Goal: Task Accomplishment & Management: Manage account settings

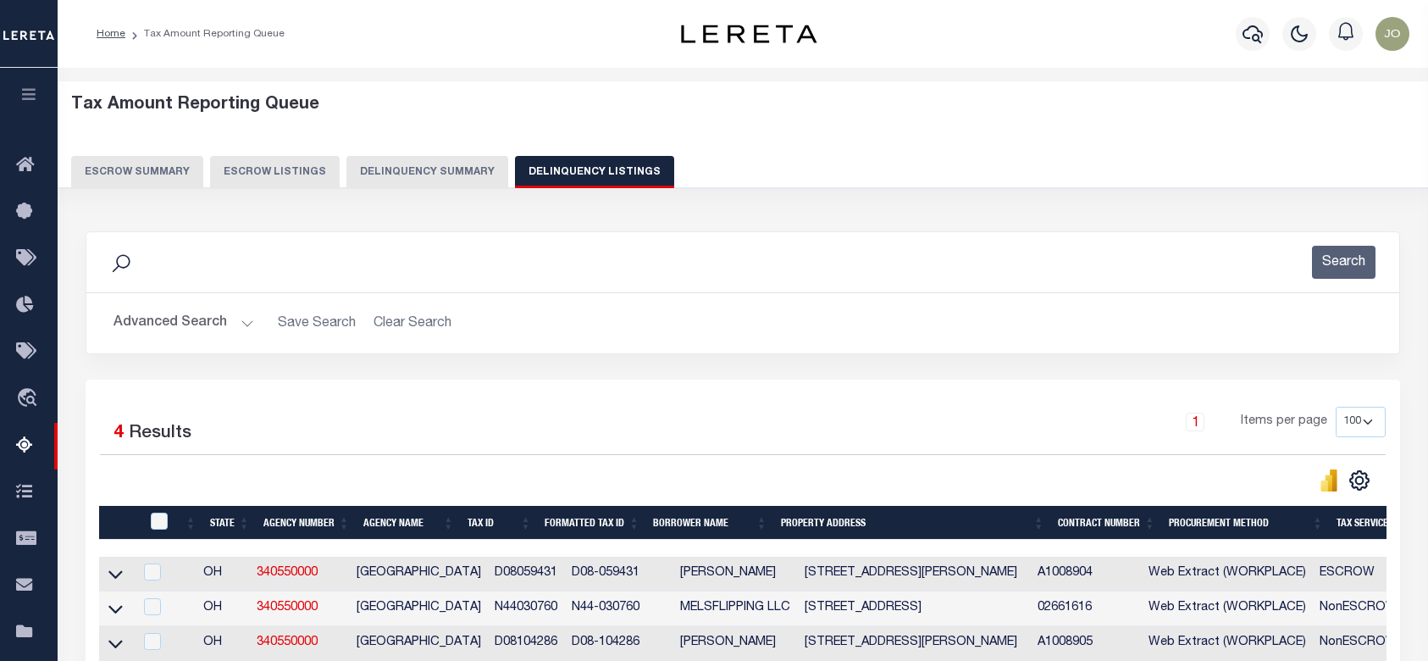
select select "100"
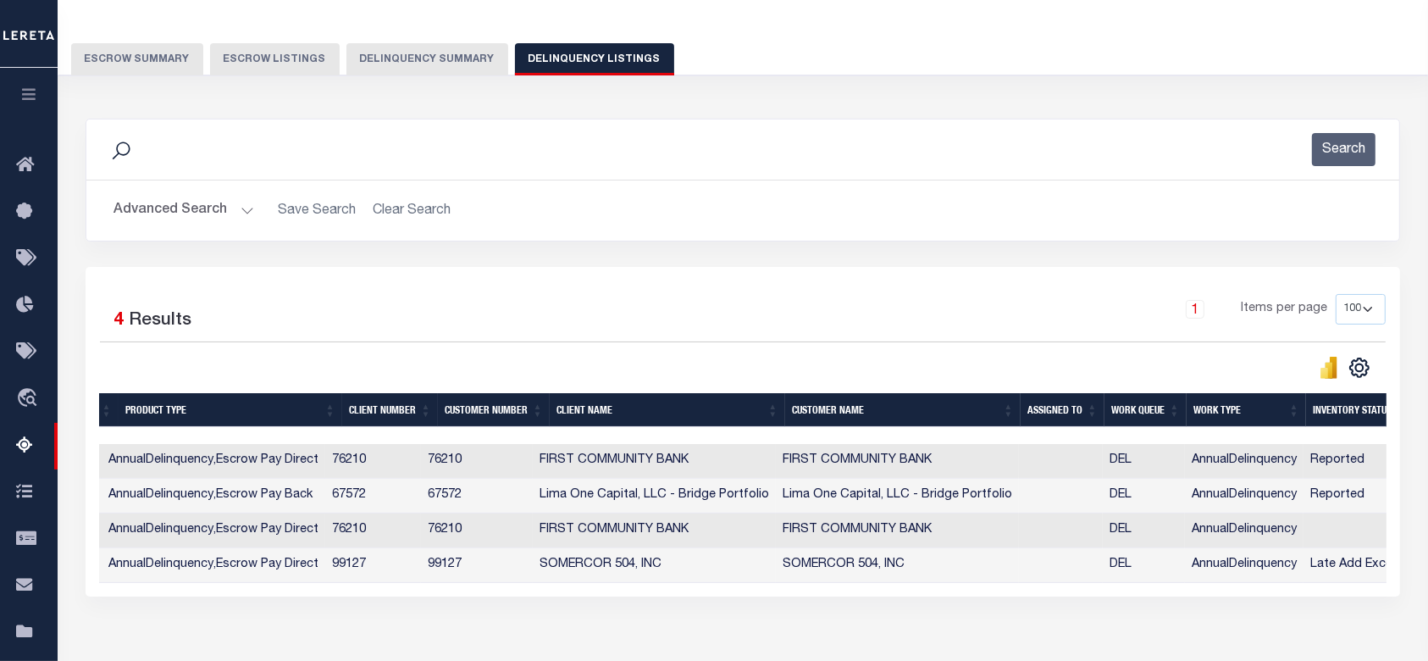
scroll to position [0, 1350]
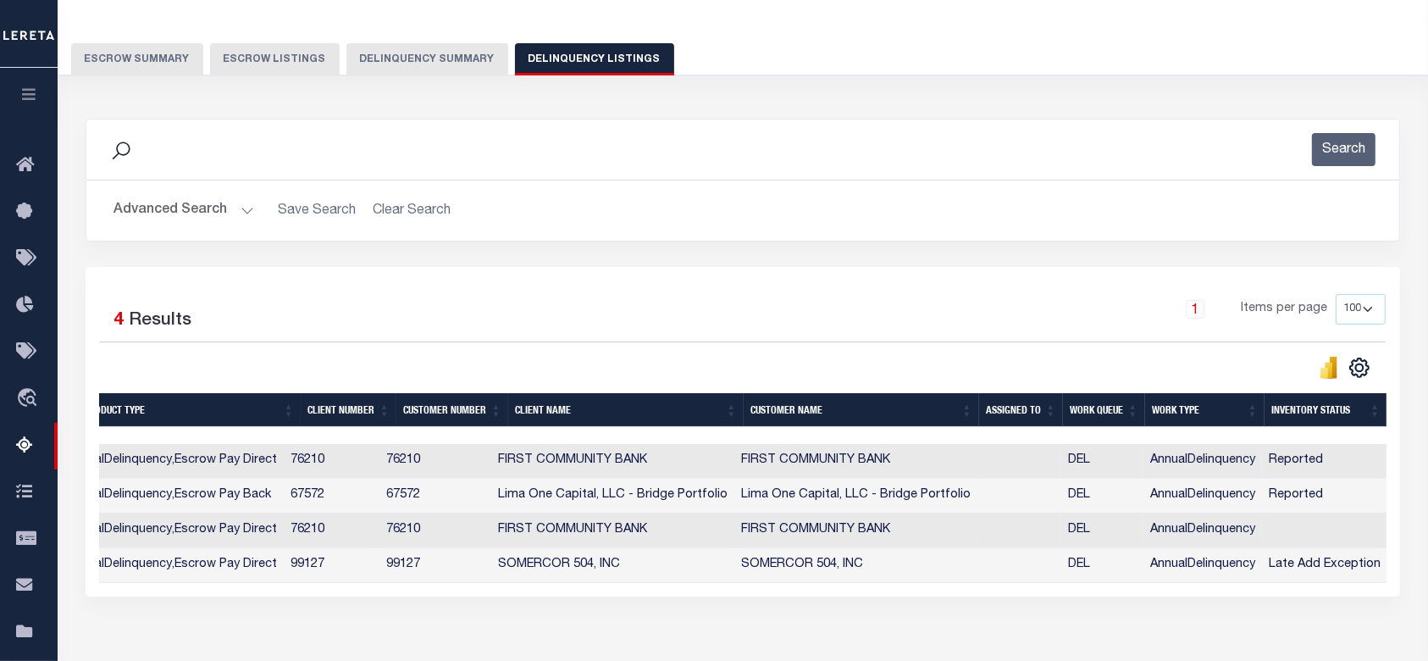
click at [461, 59] on button "Delinquency Summary" at bounding box center [427, 59] width 162 height 32
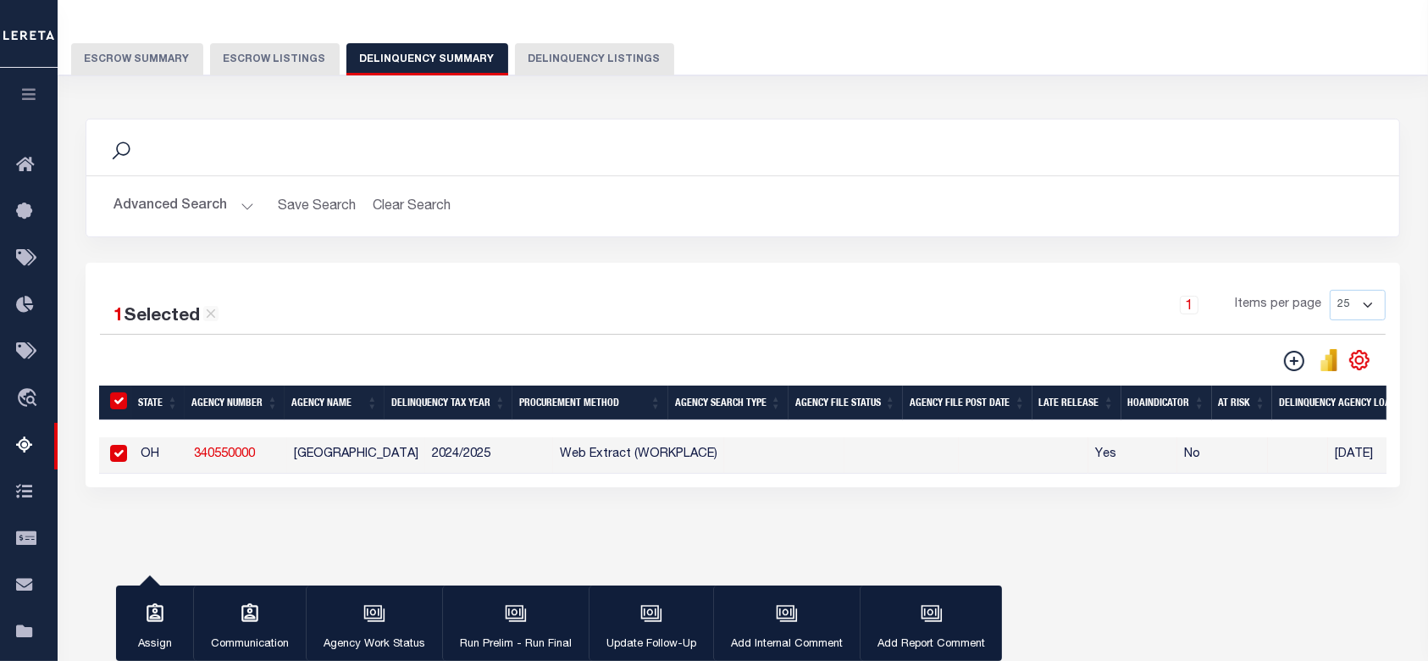
click at [406, 487] on div "1 Selected 1 Result 1 Items per page 25 100 200 500 1000" at bounding box center [743, 375] width 1314 height 224
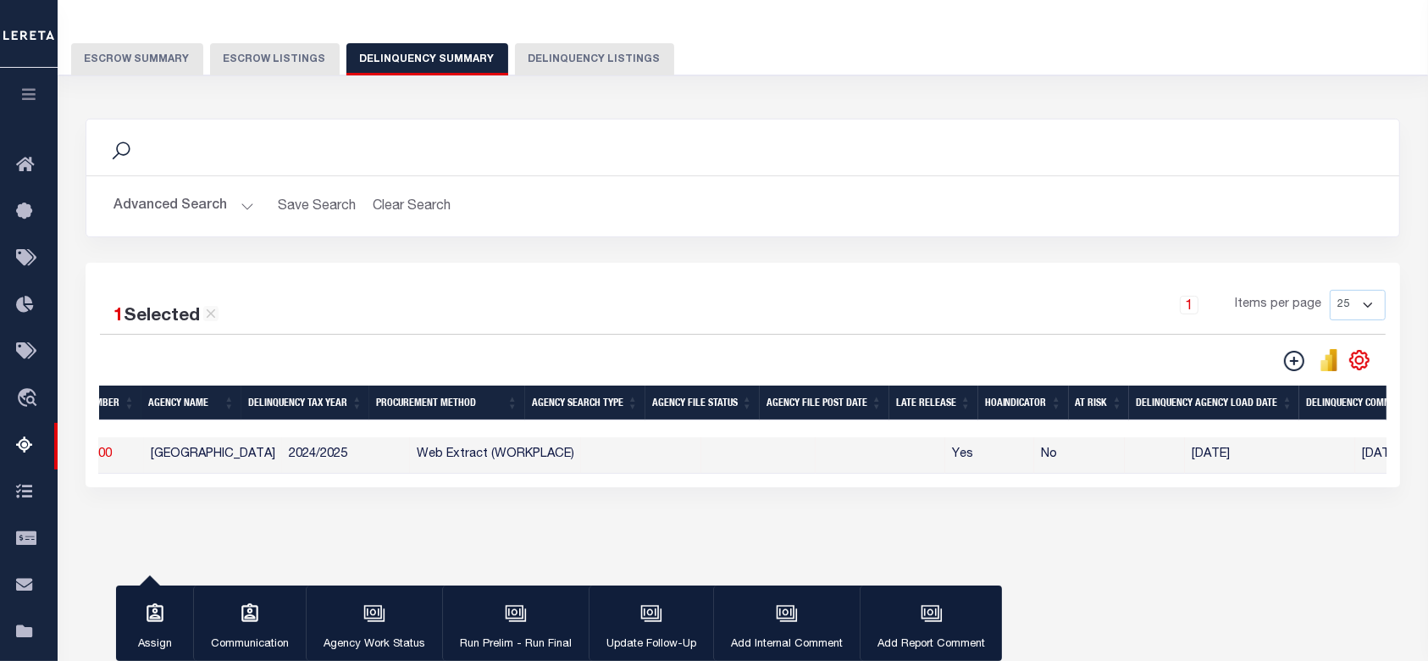
scroll to position [0, 0]
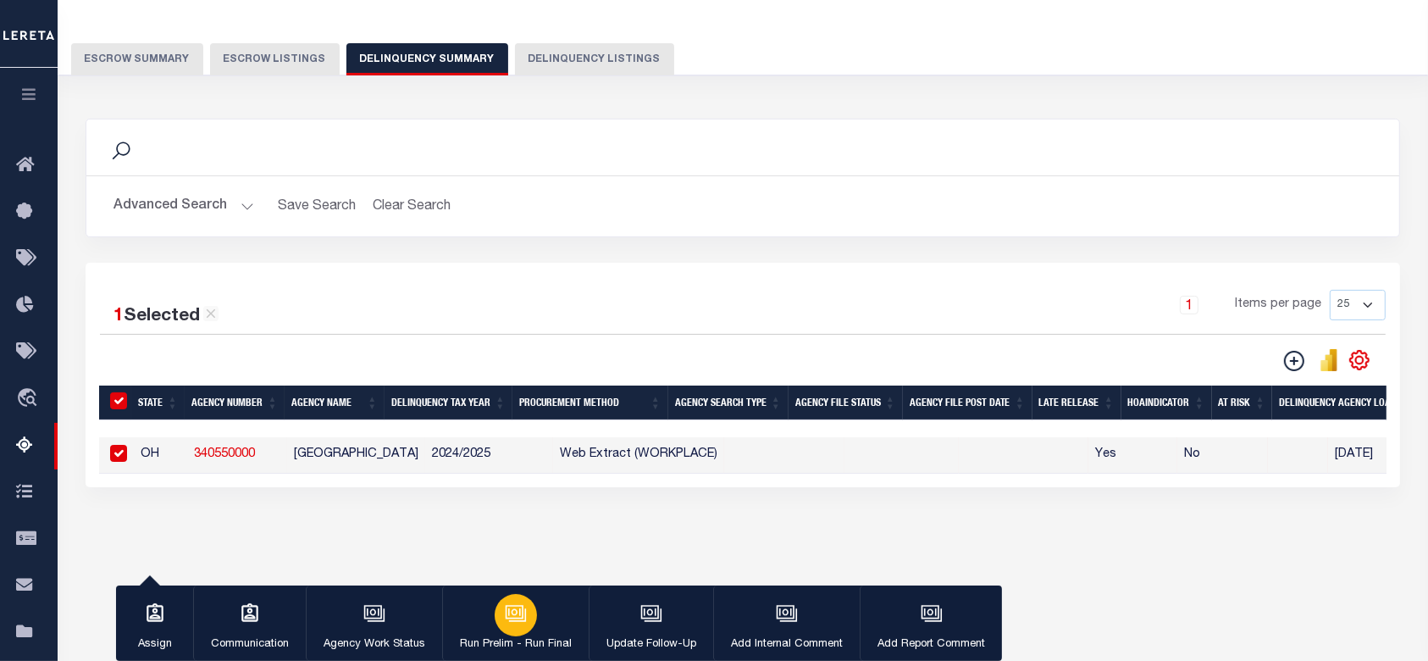
click at [506, 618] on icon "button" at bounding box center [516, 613] width 22 height 22
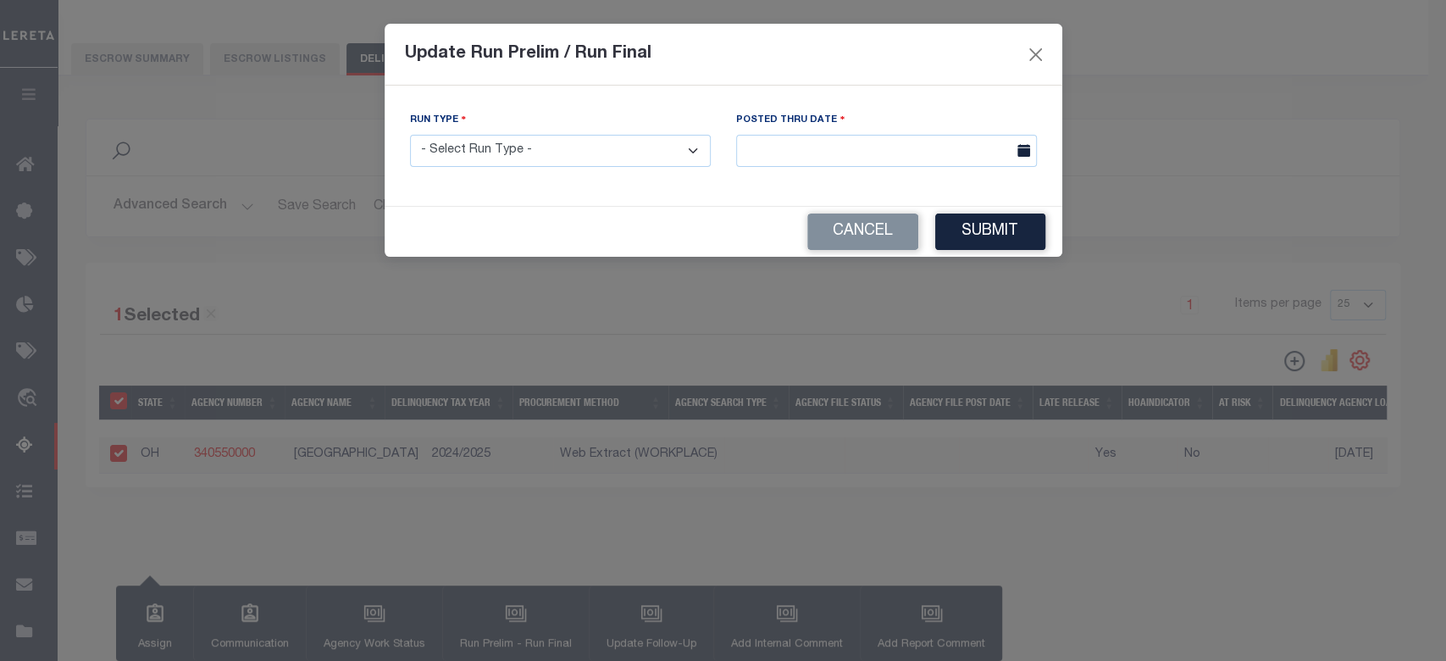
click at [595, 144] on select "- Select Run Type - Prelim Run Final Run" at bounding box center [560, 151] width 301 height 33
select select "F"
click at [410, 135] on select "- Select Run Type - Prelim Run Final Run" at bounding box center [560, 151] width 301 height 33
click at [820, 145] on input "text" at bounding box center [886, 151] width 301 height 33
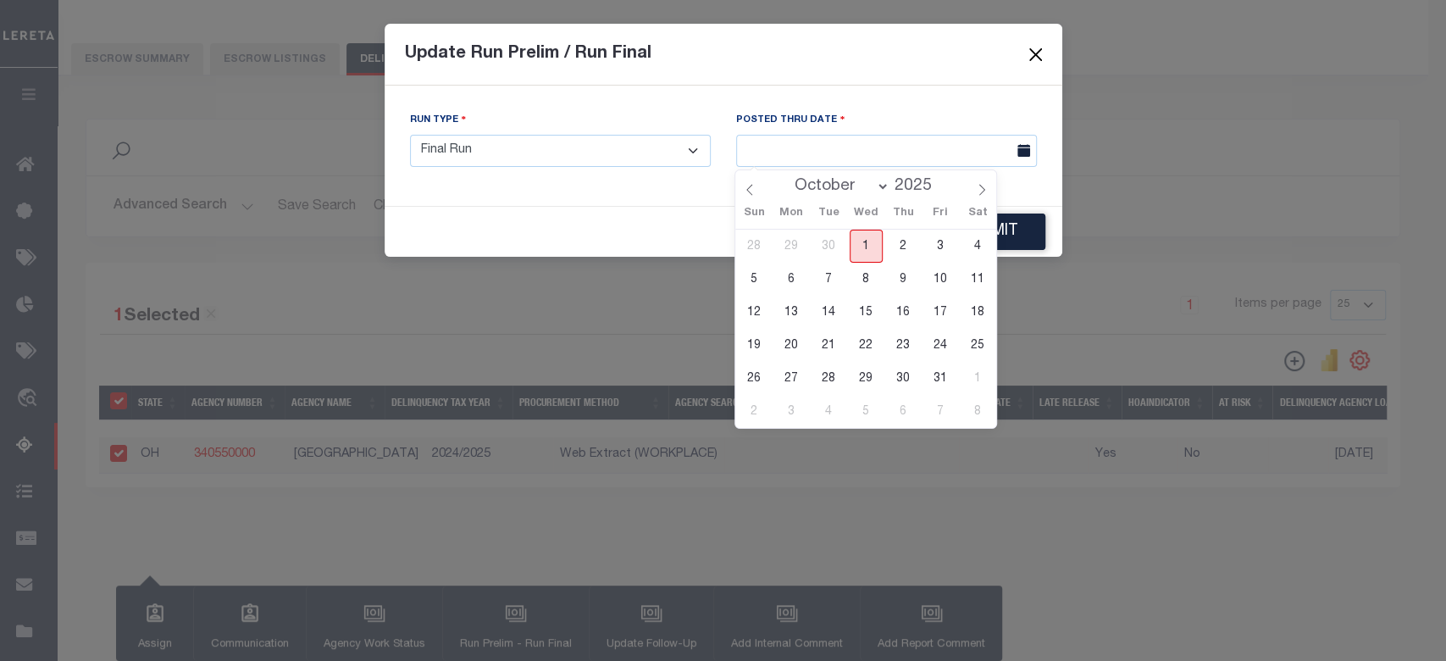
click at [864, 243] on span "1" at bounding box center [865, 245] width 33 height 33
type input "[DATE]"
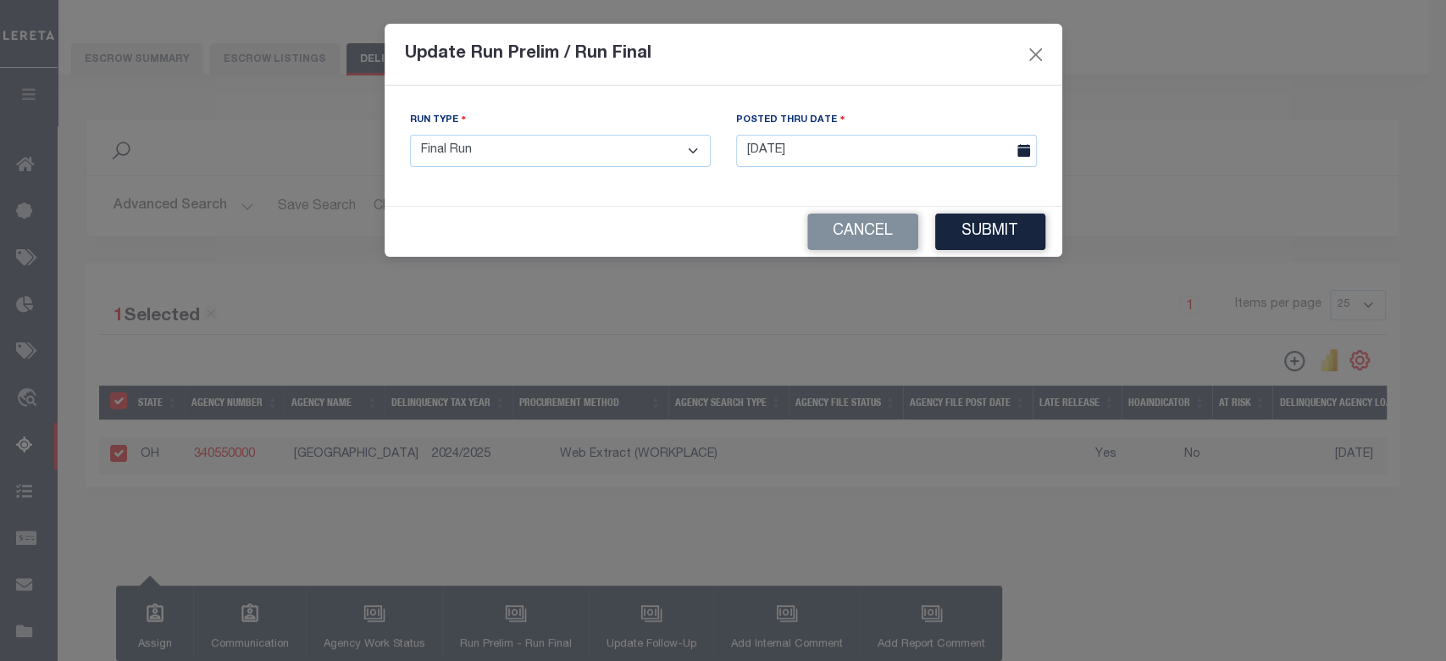
click at [966, 222] on button "Submit" at bounding box center [990, 231] width 110 height 36
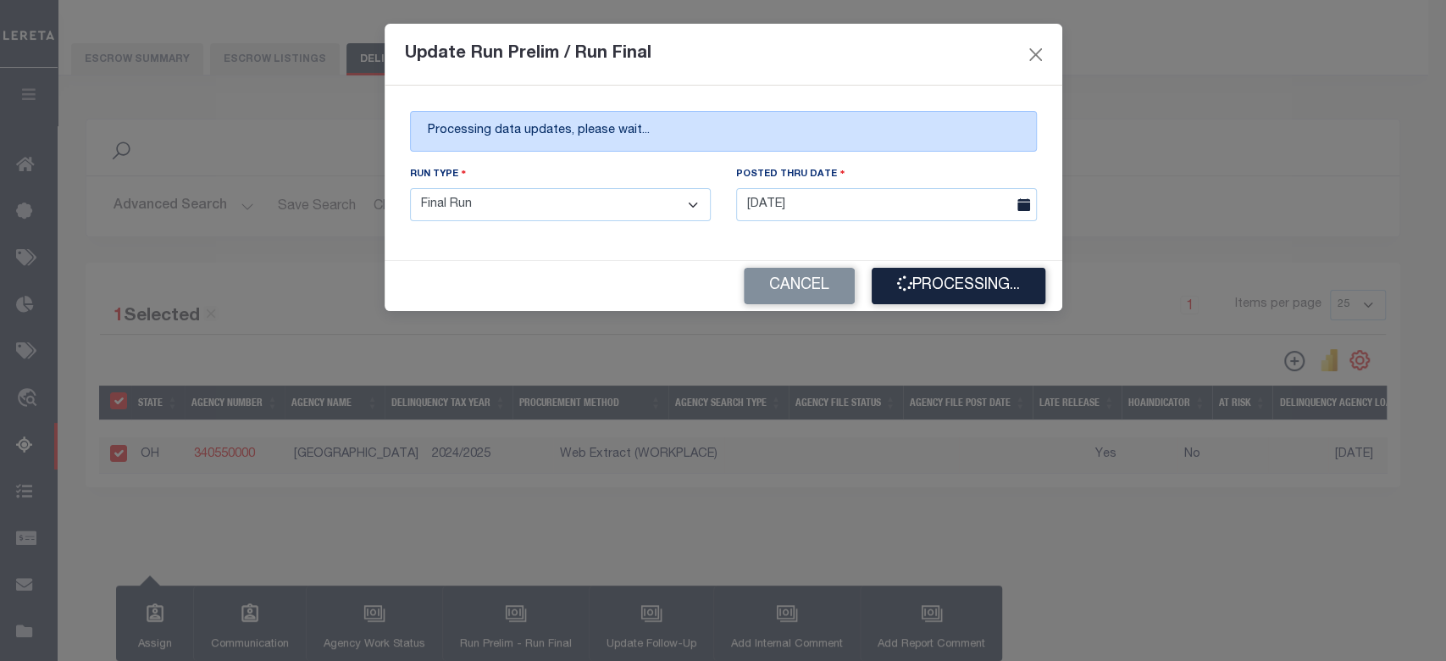
click at [843, 70] on div "Update Run Prelim / Run Final" at bounding box center [722, 55] width 677 height 62
click at [755, 67] on div "Update Run Prelim / Run Final" at bounding box center [722, 55] width 677 height 62
click at [832, 49] on div "Update Run Prelim / Run Final" at bounding box center [722, 55] width 677 height 62
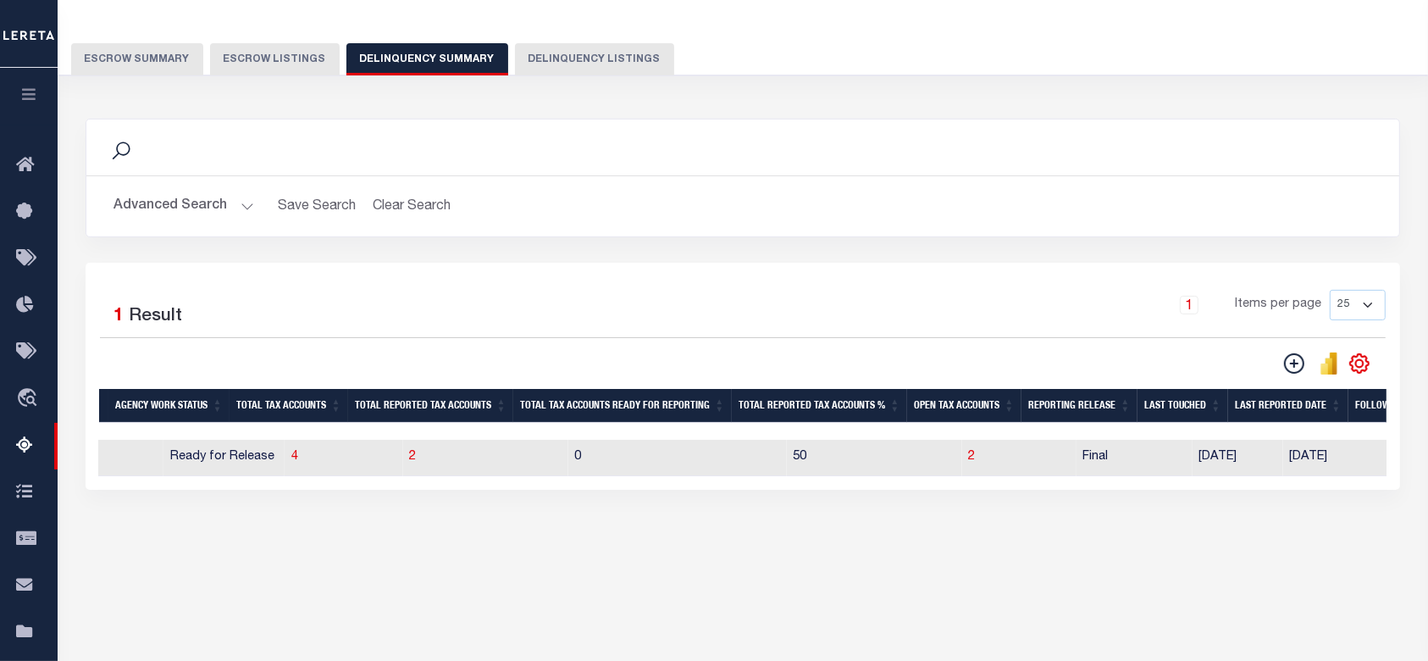
scroll to position [0, 1518]
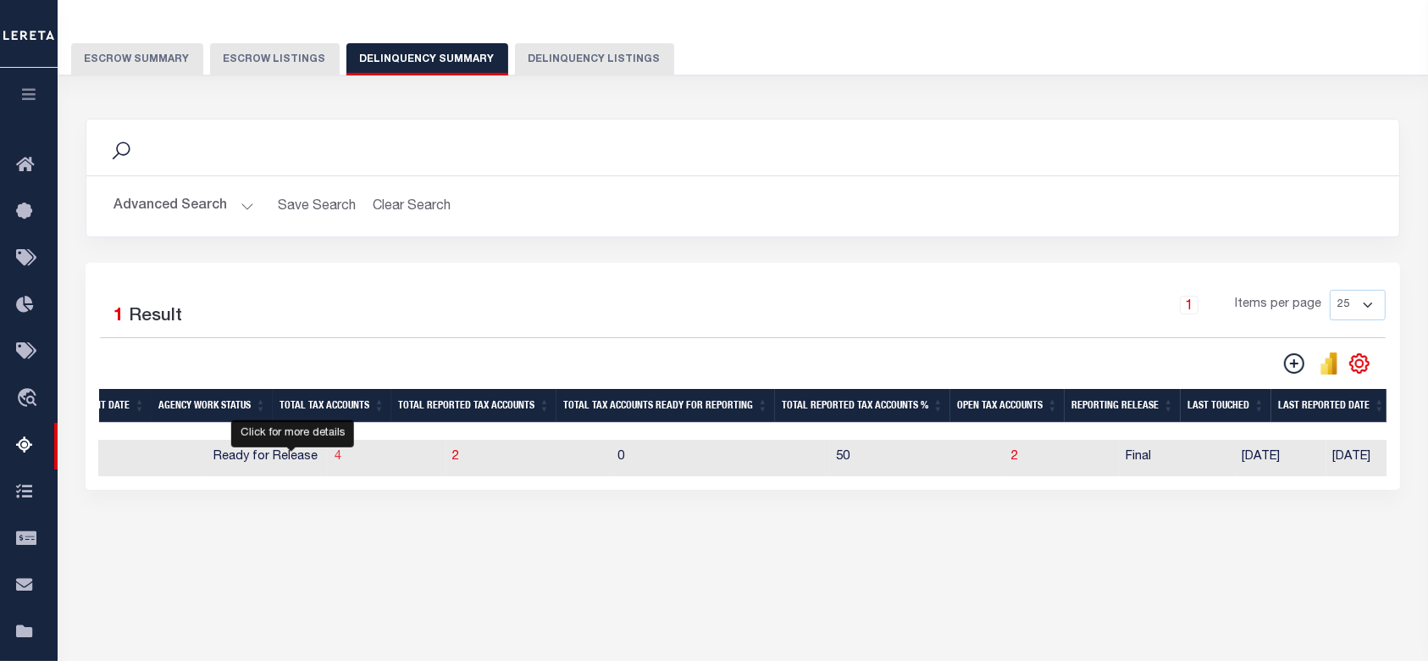
click at [335, 458] on span "4" at bounding box center [338, 457] width 7 height 12
select select "100"
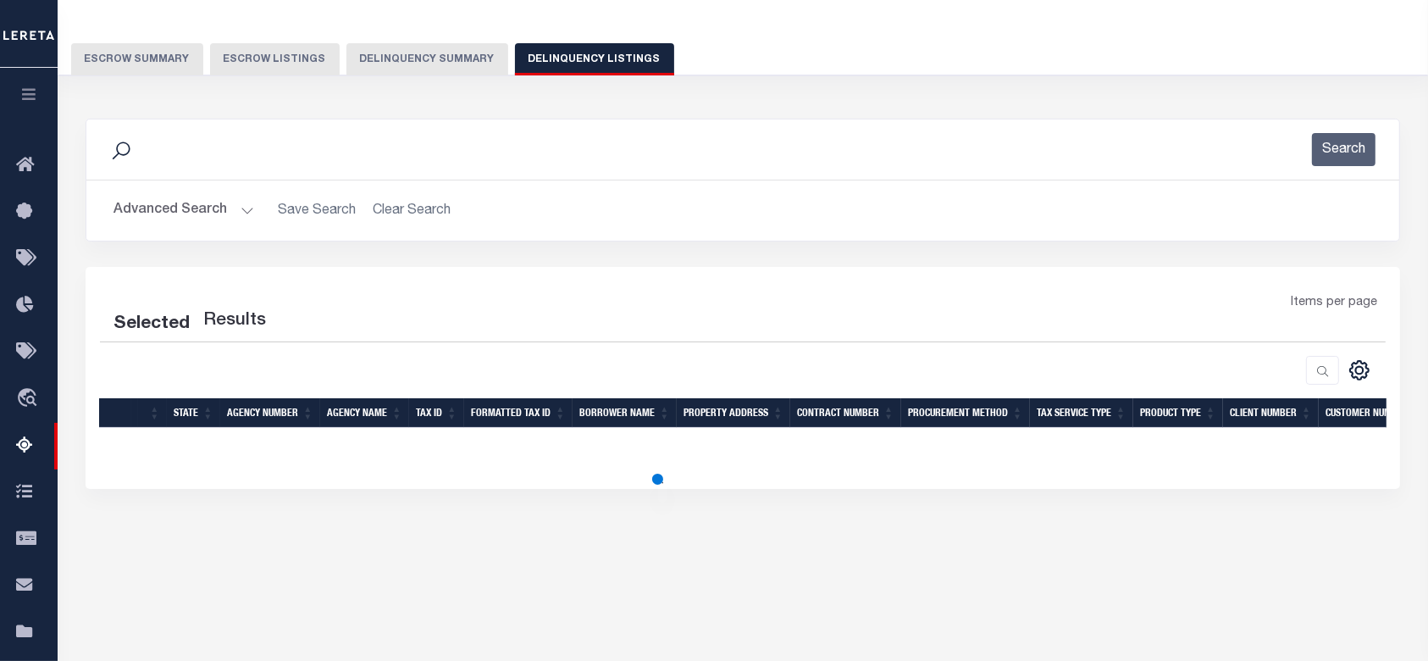
select select "100"
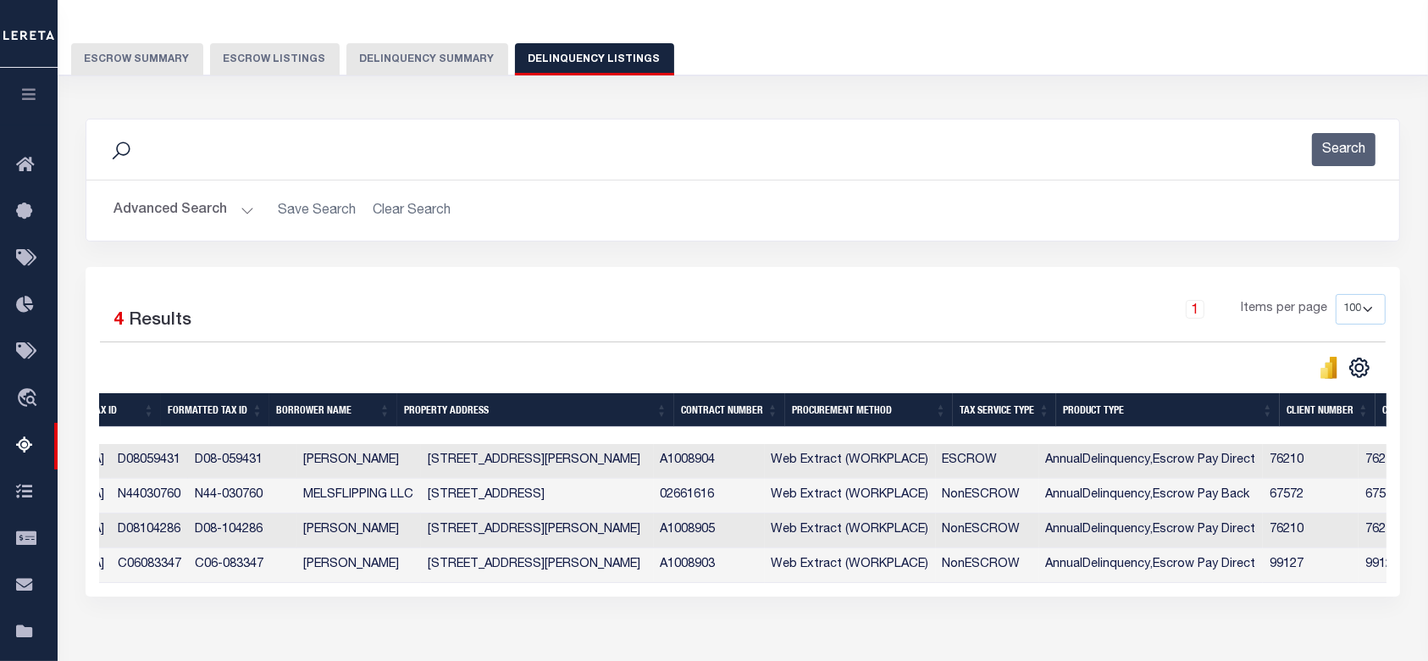
scroll to position [0, 899]
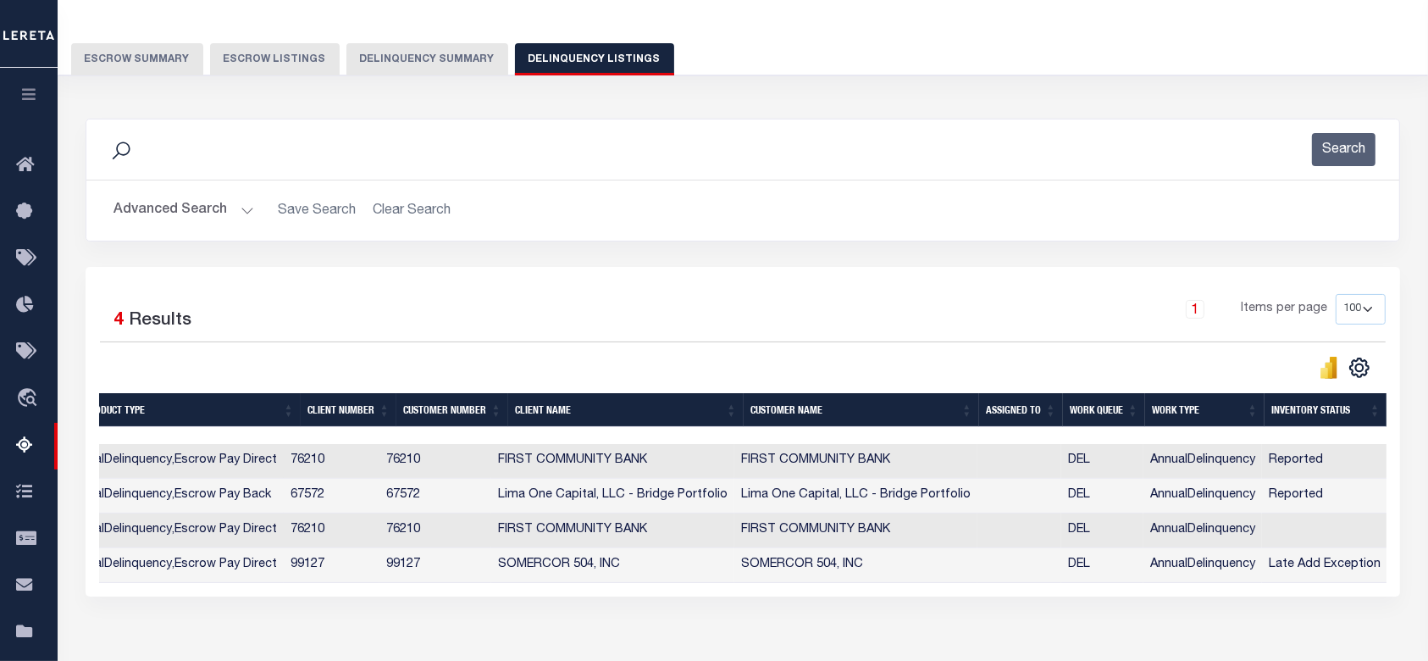
click at [424, 58] on button "Delinquency Summary" at bounding box center [427, 59] width 162 height 32
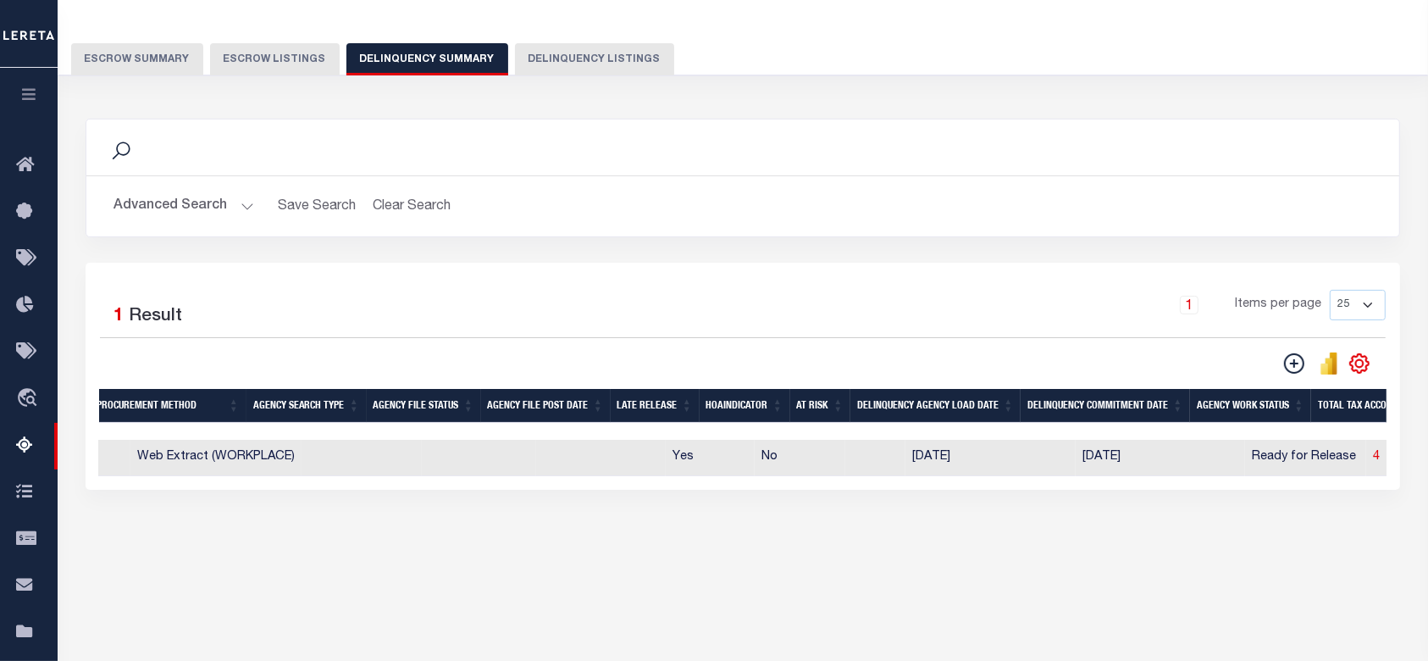
scroll to position [0, 268]
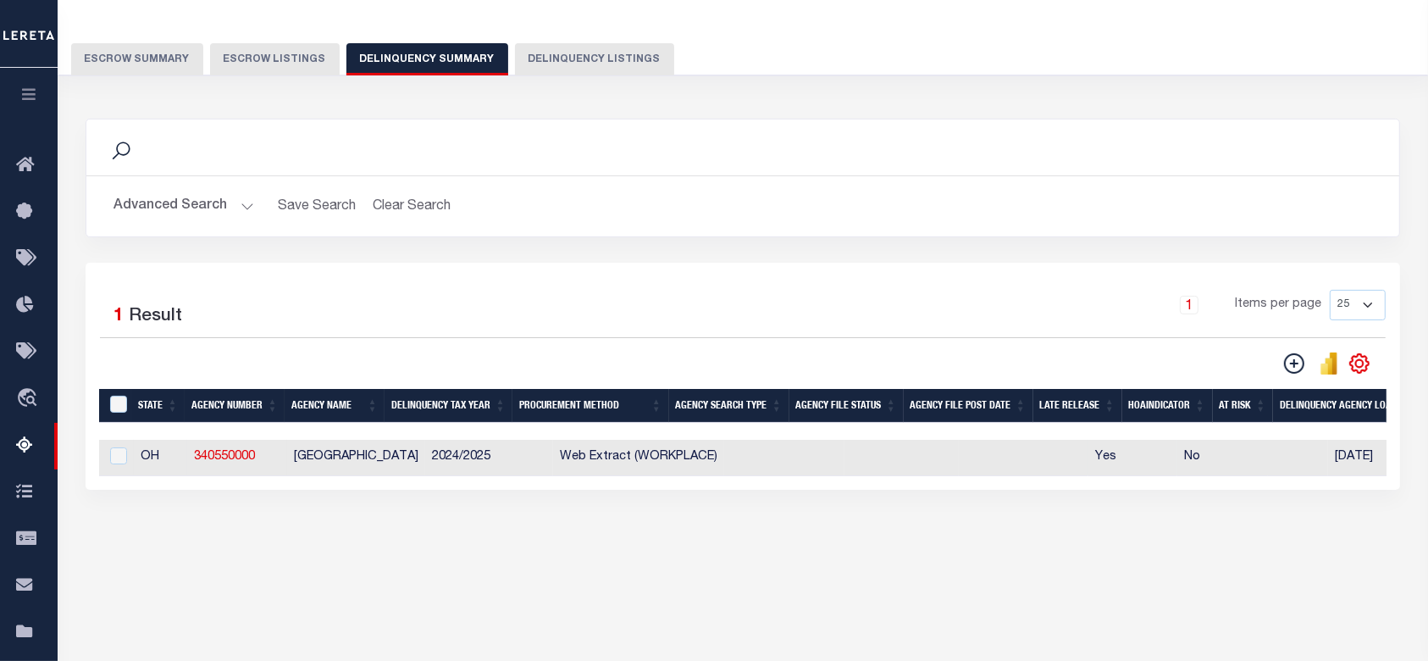
click at [126, 451] on div at bounding box center [116, 456] width 21 height 19
checkbox input "true"
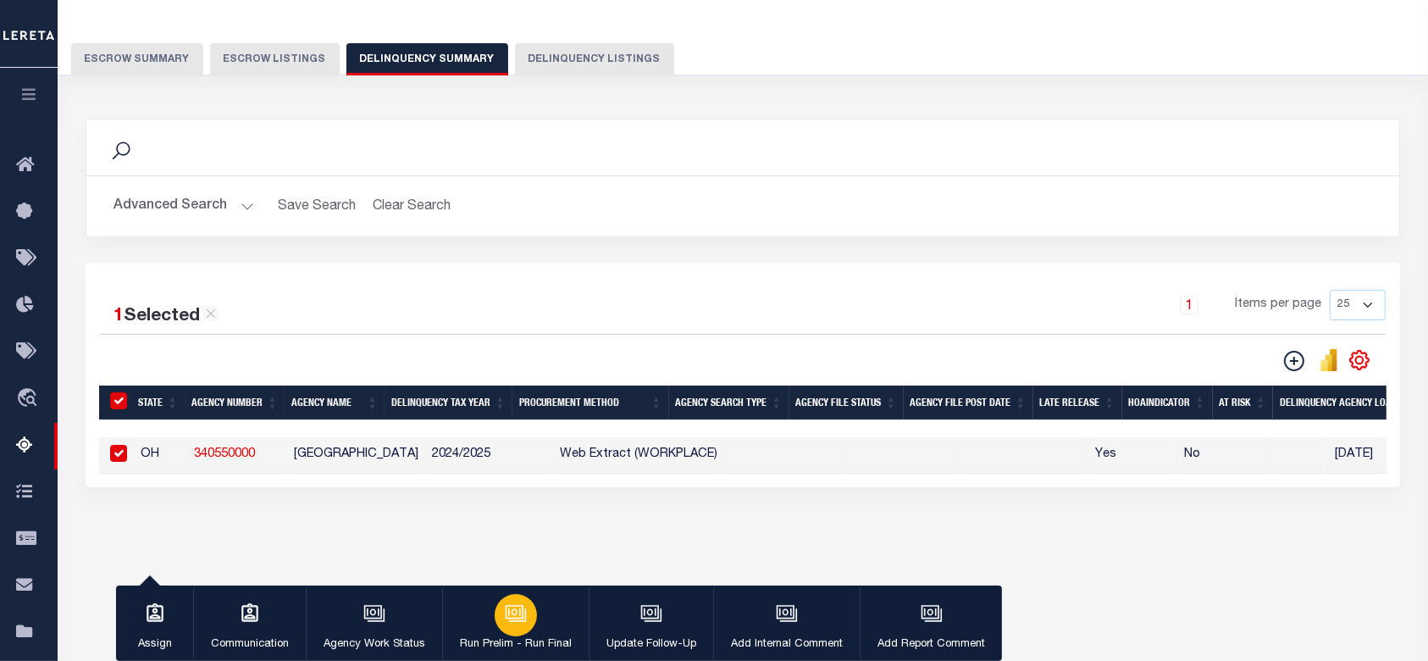
click at [511, 623] on icon "button" at bounding box center [516, 613] width 22 height 22
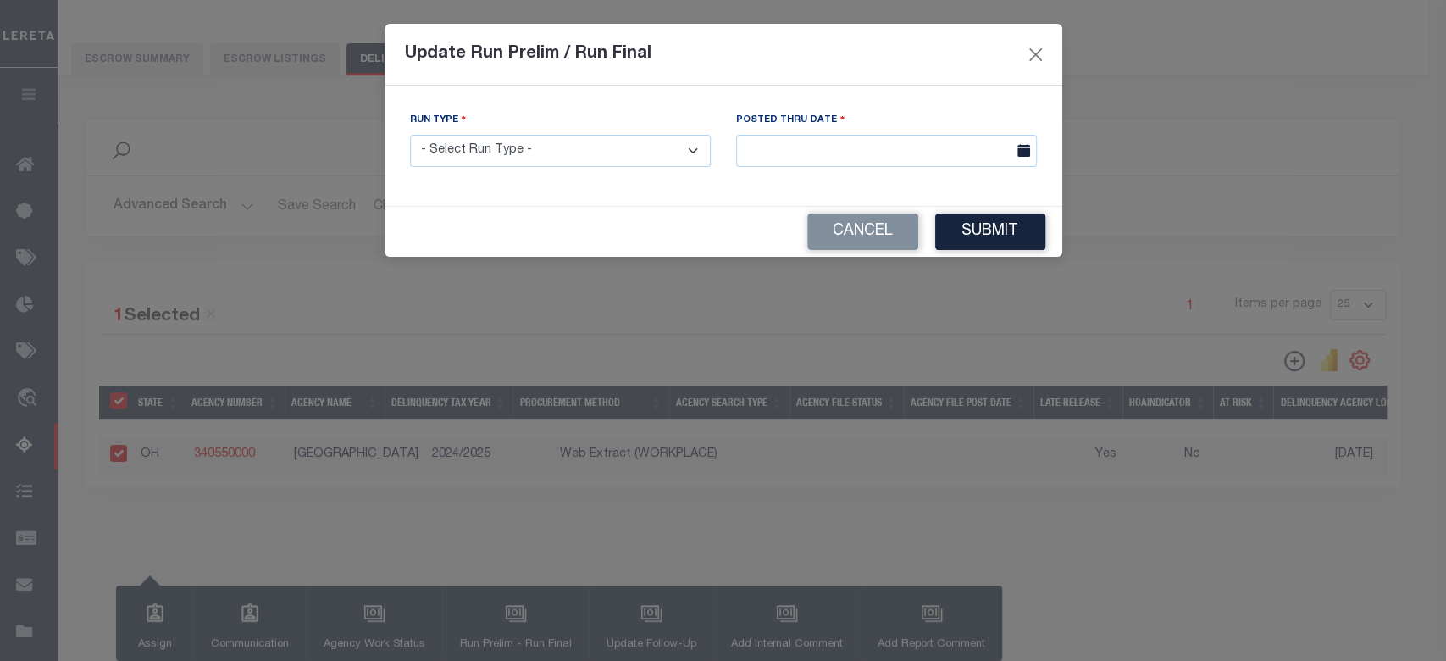
click at [628, 152] on select "- Select Run Type - Prelim Run Final Run" at bounding box center [560, 151] width 301 height 33
select select "F"
click at [410, 135] on select "- Select Run Type - Prelim Run Final Run" at bounding box center [560, 151] width 301 height 33
click at [925, 132] on div "Posted Thru Date" at bounding box center [886, 139] width 301 height 56
click at [915, 147] on input "text" at bounding box center [886, 151] width 301 height 33
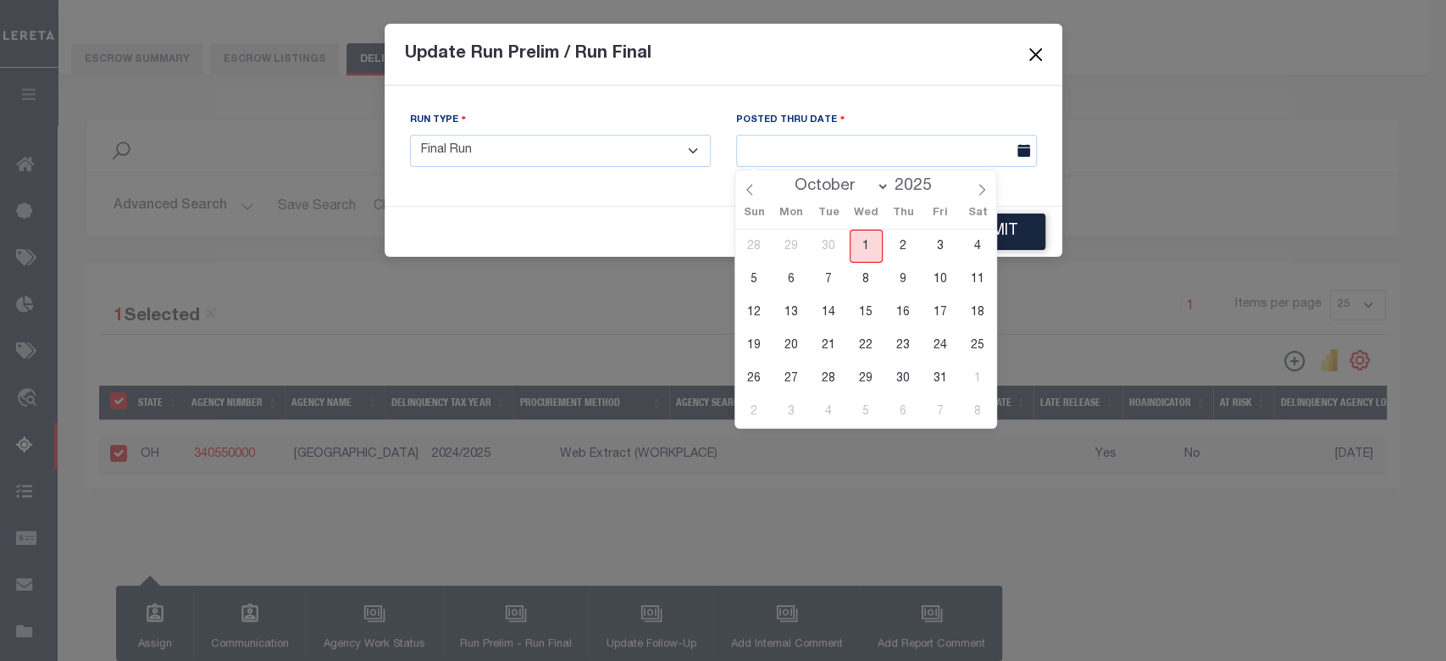
click at [864, 244] on span "1" at bounding box center [865, 245] width 33 height 33
type input "[DATE]"
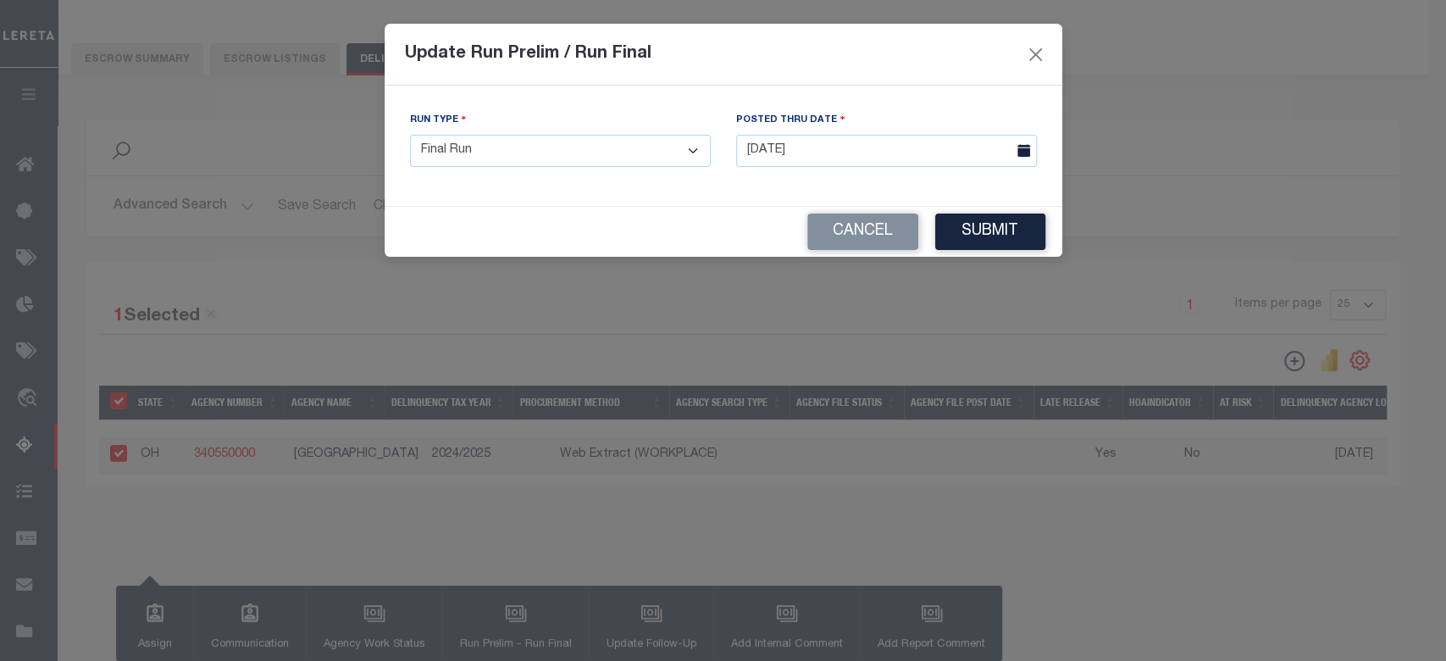
click at [1018, 229] on button "Submit" at bounding box center [990, 231] width 110 height 36
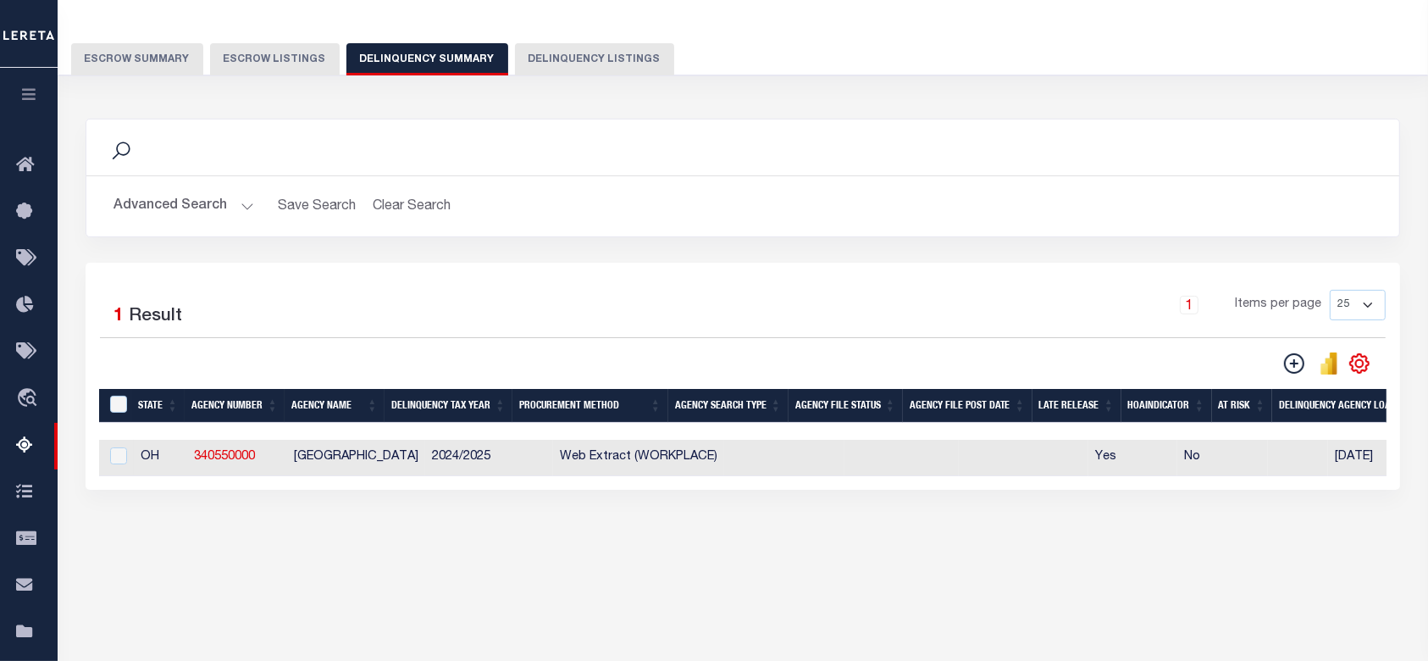
click at [666, 586] on div "Tax Amount Reporting Queue Escrow Summary Escrow Listings In" at bounding box center [743, 281] width 1360 height 619
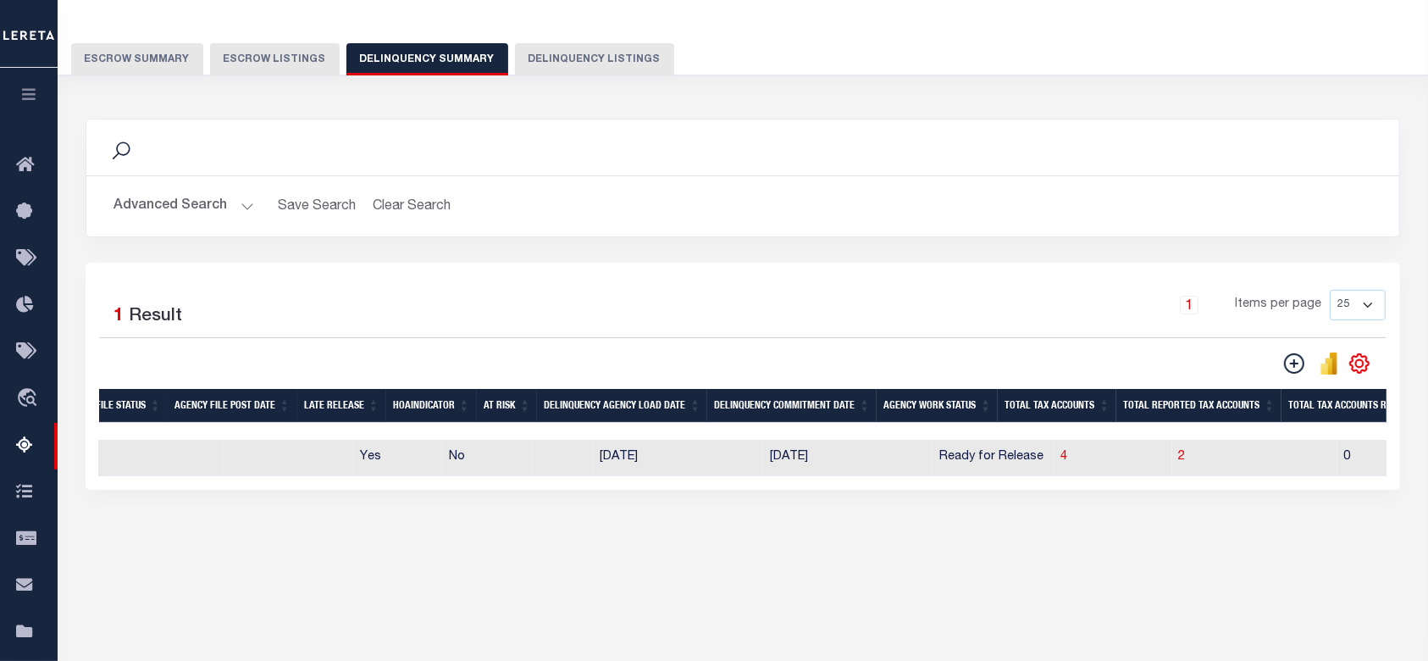
scroll to position [0, 611]
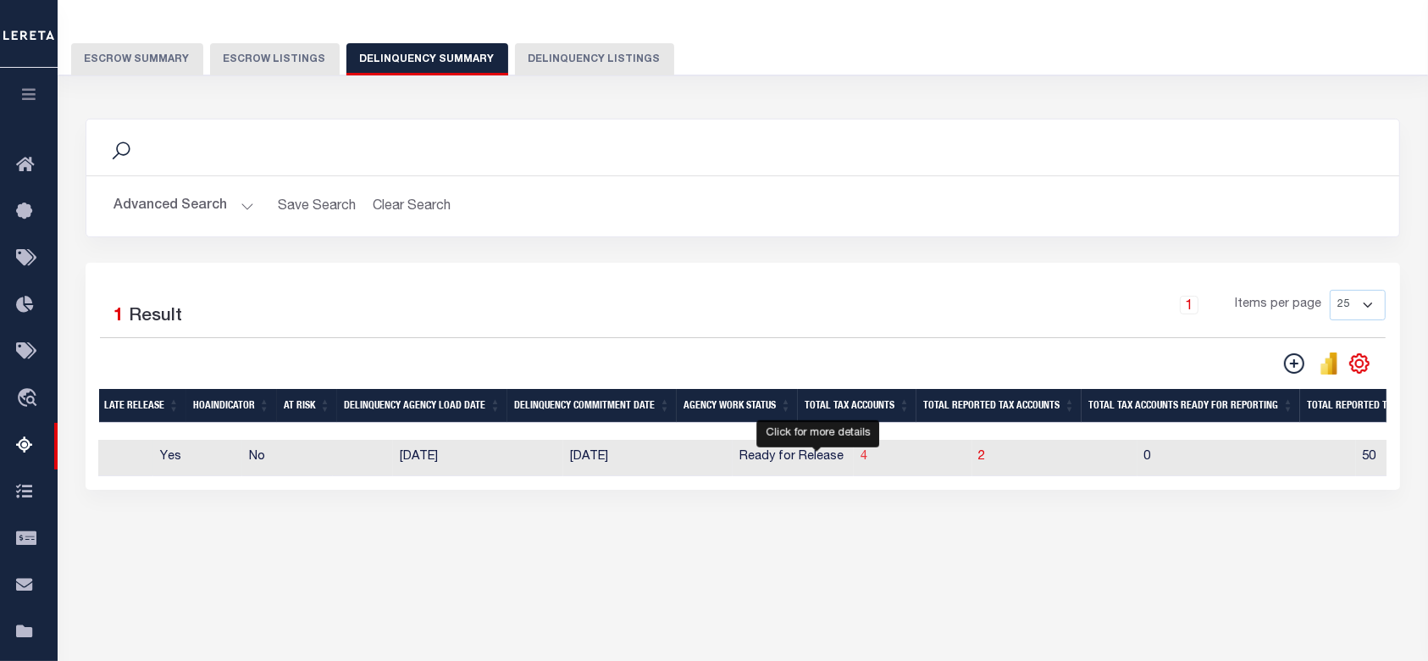
click at [860, 461] on span "4" at bounding box center [863, 457] width 7 height 12
select select "100"
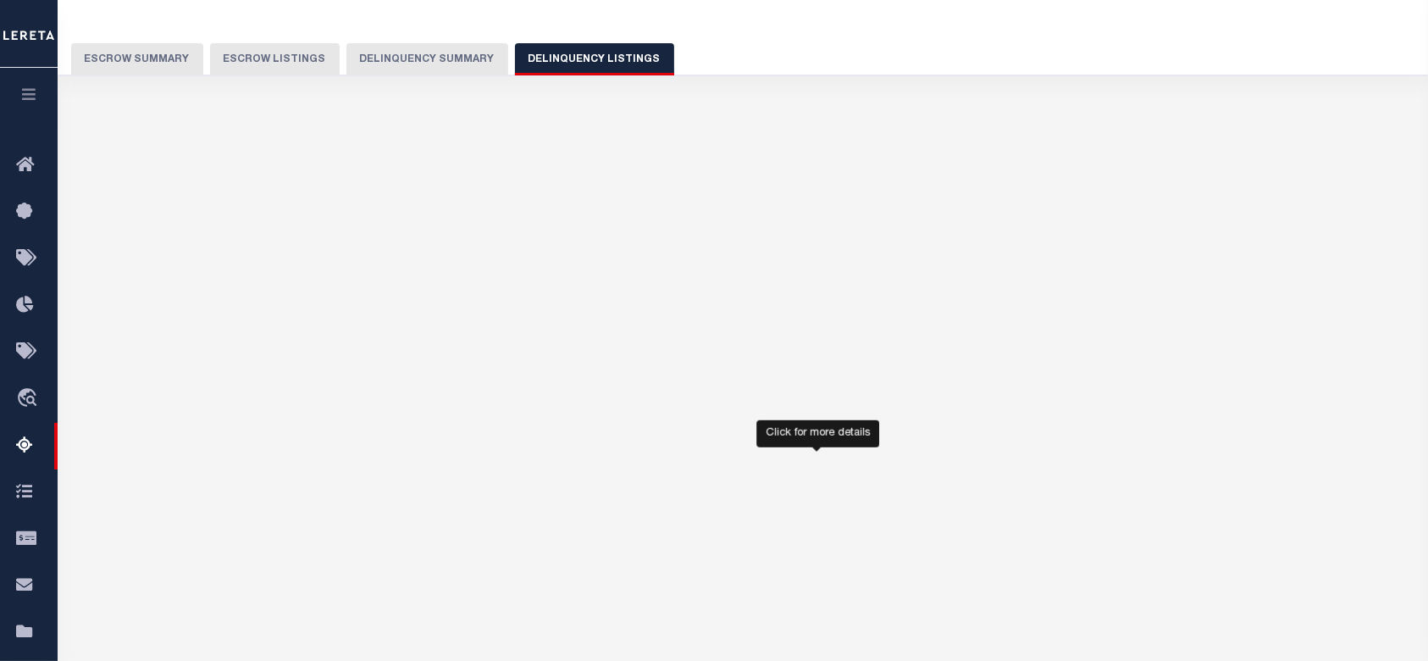
select select "100"
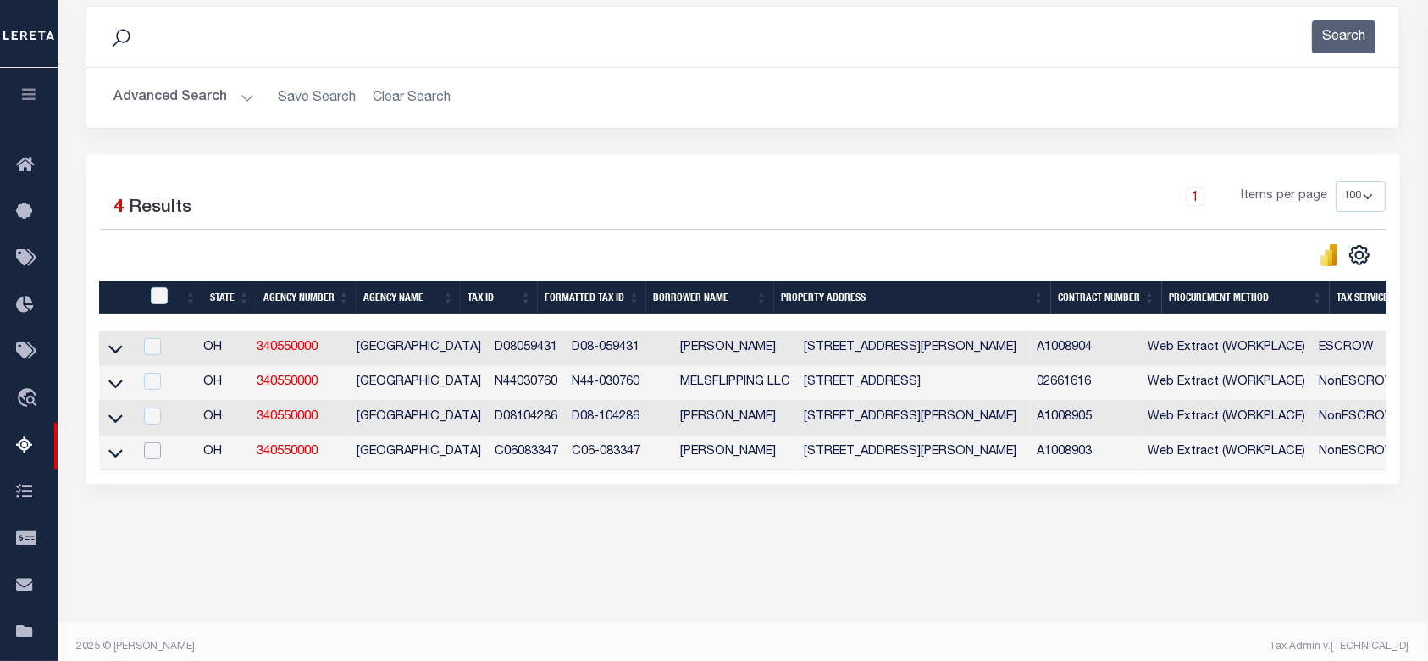
click at [158, 457] on input "checkbox" at bounding box center [152, 450] width 17 height 17
checkbox input "true"
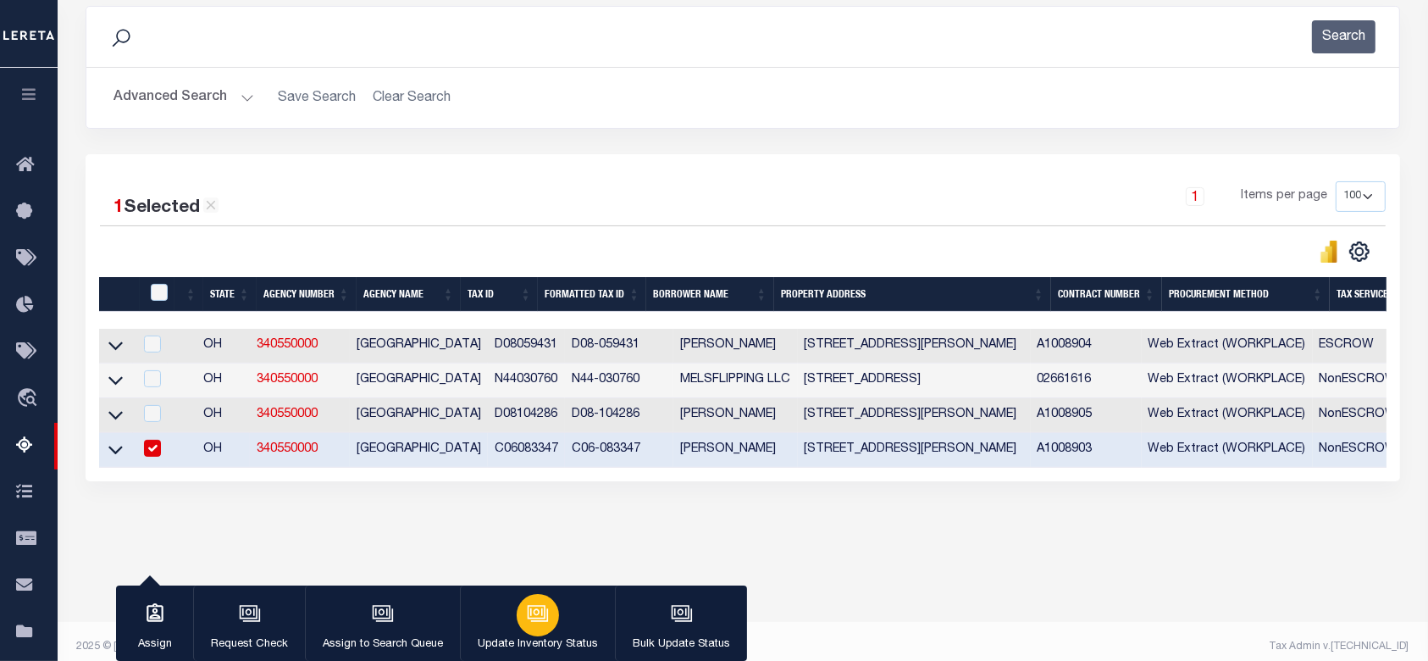
click at [547, 617] on div "button" at bounding box center [538, 615] width 42 height 42
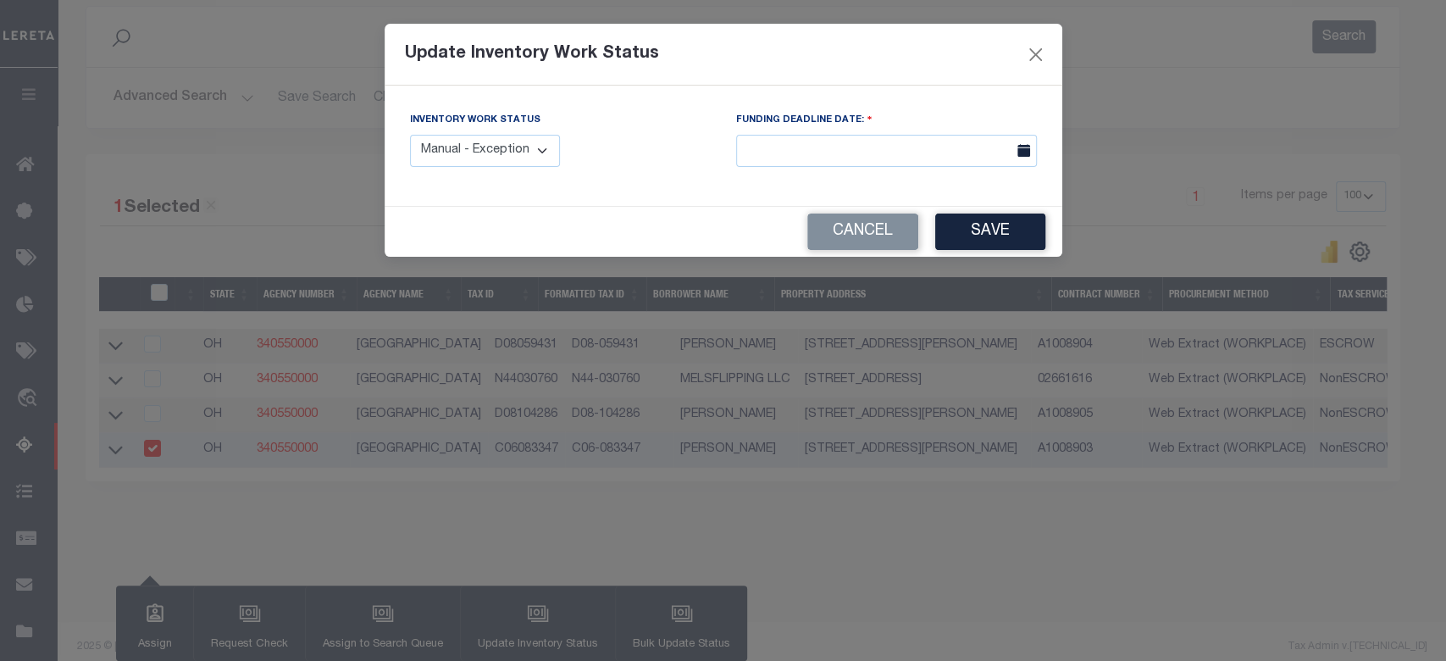
click at [525, 157] on select "Manual - Exception Pended - Awaiting Search Late Add Exception Completed" at bounding box center [485, 151] width 151 height 33
select select "4"
click at [410, 135] on select "Manual - Exception Pended - Awaiting Search Late Add Exception Completed" at bounding box center [485, 151] width 151 height 33
click at [837, 163] on body "Home Tax Amount Reporting Queue Profile" at bounding box center [723, 224] width 1446 height 898
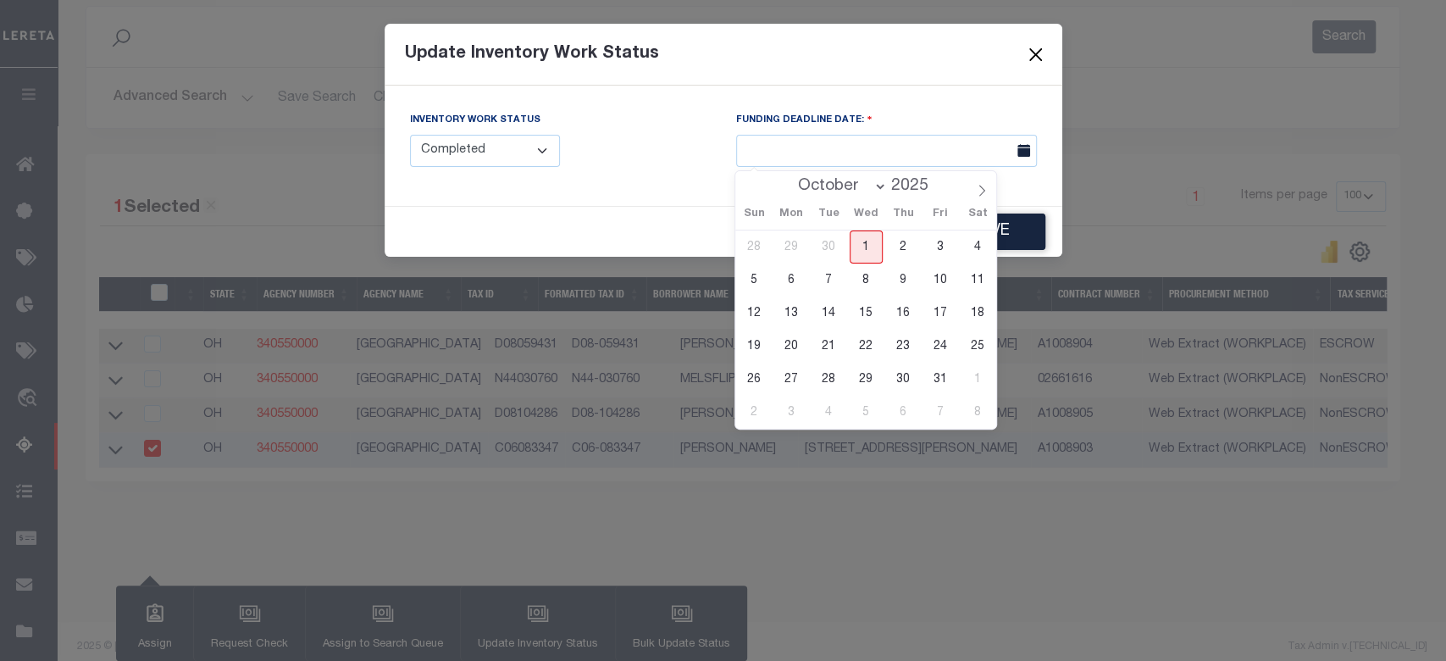
click at [866, 245] on span "1" at bounding box center [865, 246] width 33 height 33
type input "[DATE]"
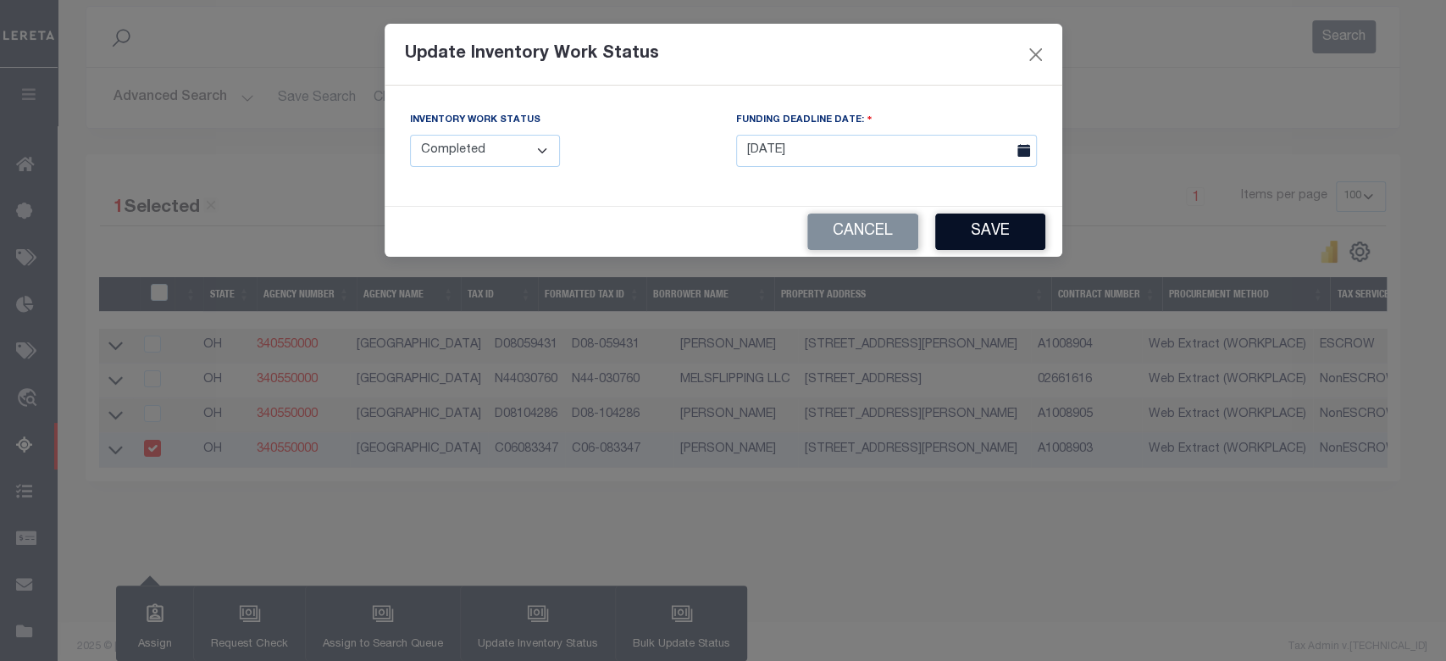
click at [976, 228] on button "Save" at bounding box center [990, 231] width 110 height 36
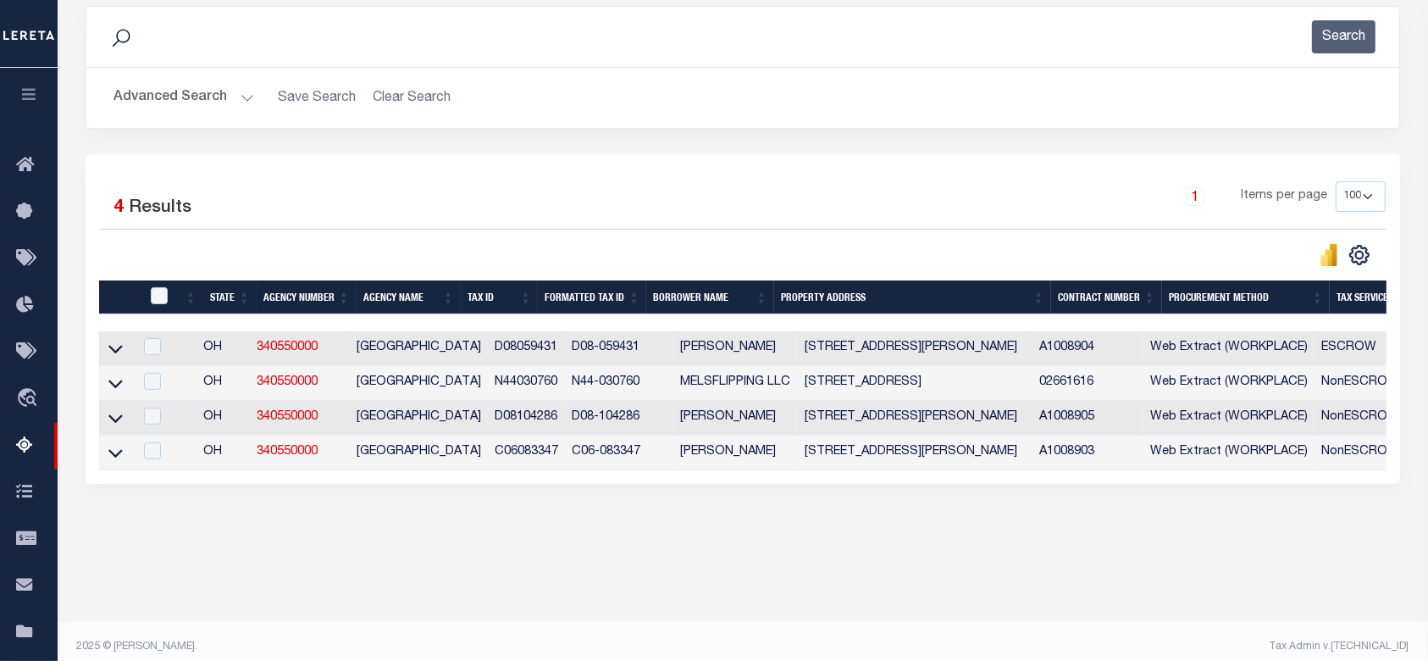
click at [853, 484] on div "1 Selected 4 Results 1 Items per page 10 25 50 100 500" at bounding box center [743, 318] width 1314 height 329
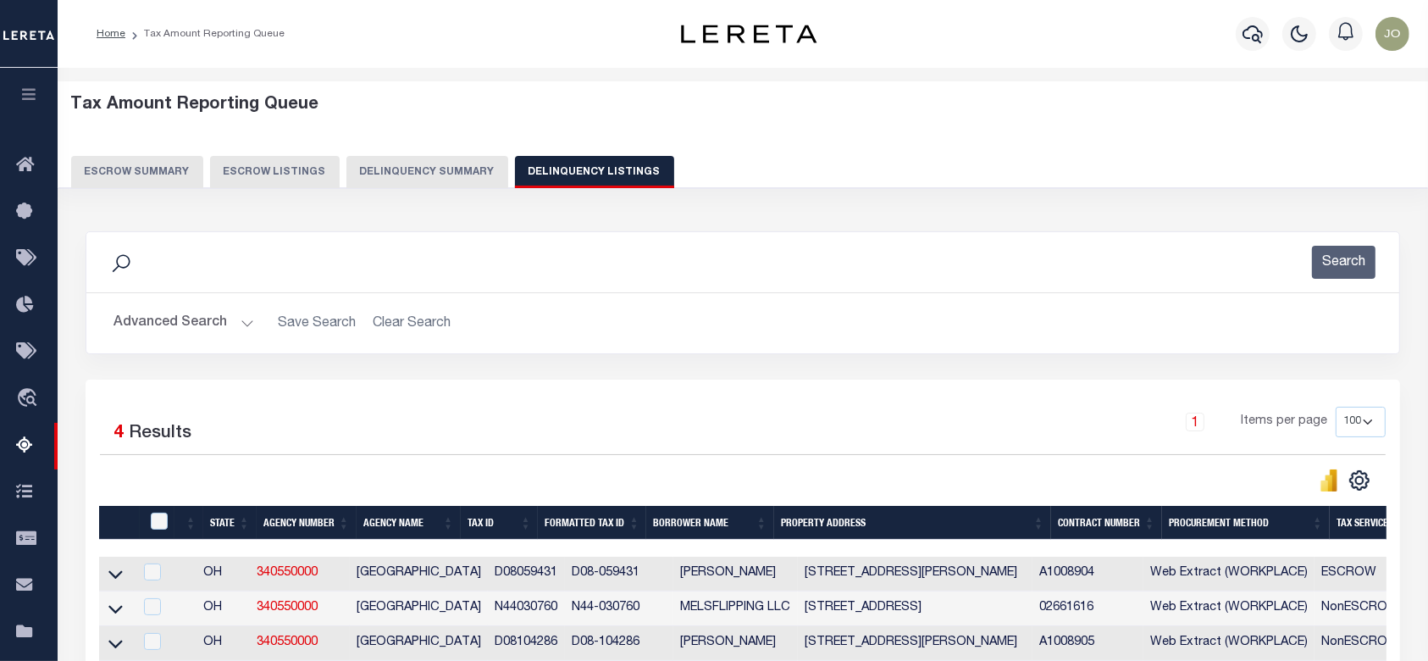
click at [427, 173] on button "Delinquency Summary" at bounding box center [427, 172] width 162 height 32
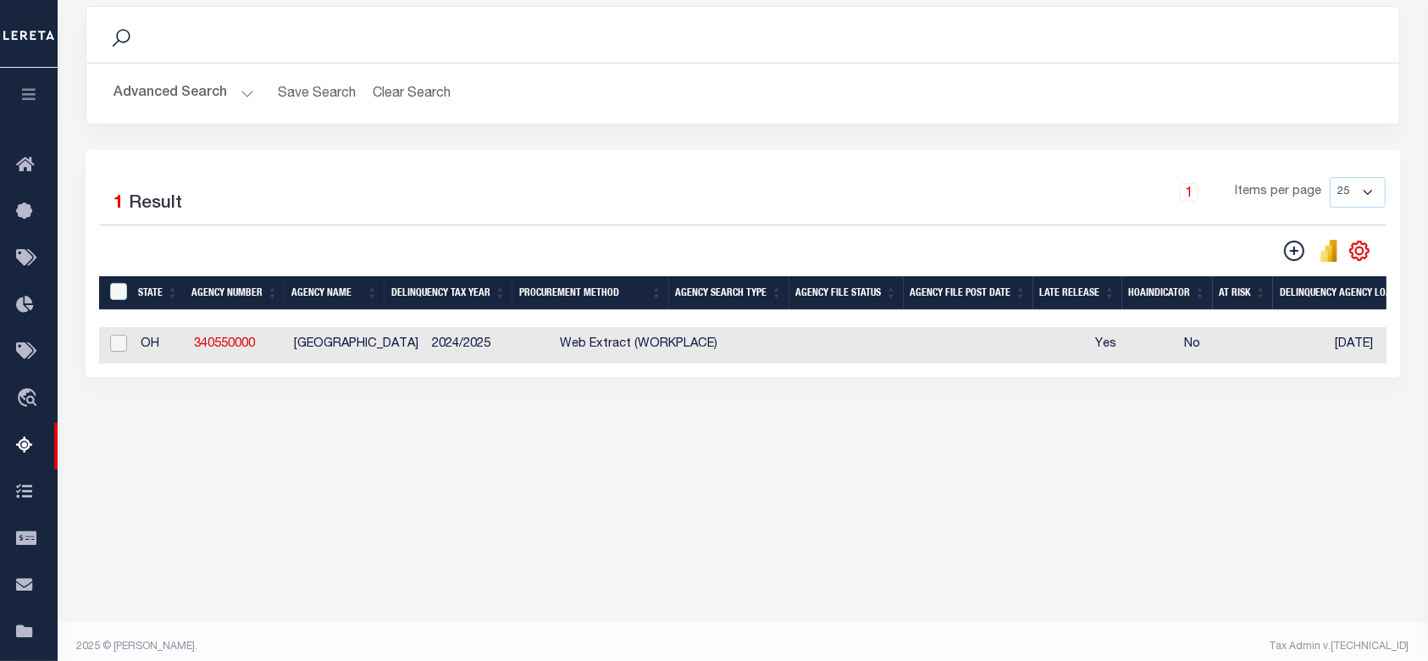
click at [120, 342] on input "checkbox" at bounding box center [118, 343] width 17 height 17
checkbox input "true"
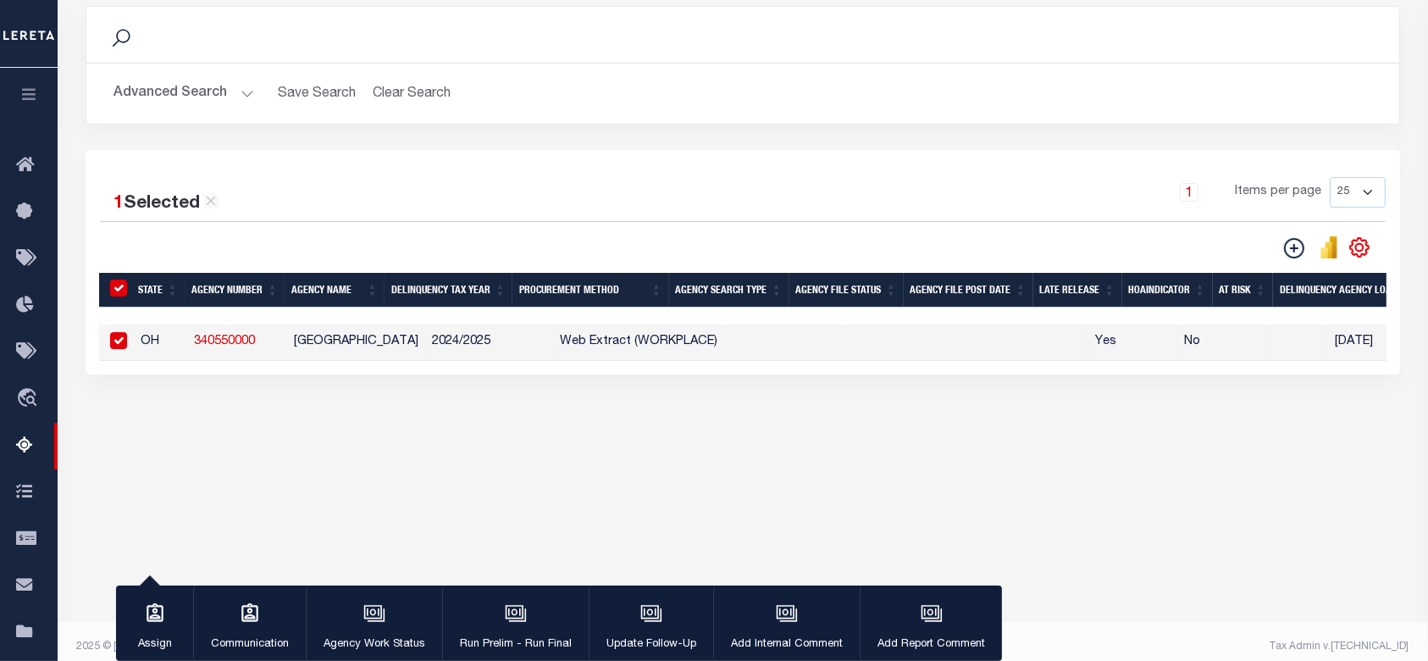
click at [502, 602] on div "button" at bounding box center [516, 615] width 42 height 42
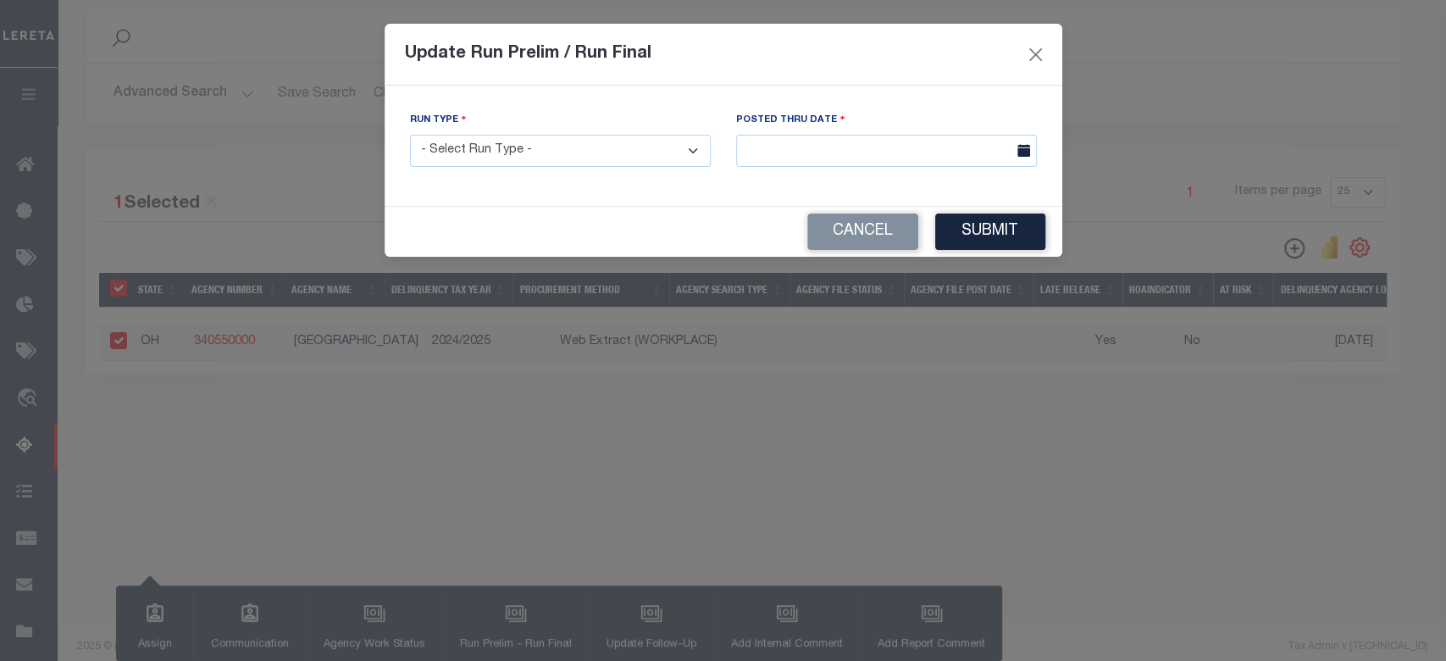
click at [572, 147] on select "- Select Run Type - Prelim Run Final Run" at bounding box center [560, 151] width 301 height 33
select select "F"
click at [410, 135] on select "- Select Run Type - Prelim Run Final Run" at bounding box center [560, 151] width 301 height 33
click at [936, 164] on body "Home Tax Amount Reporting Queue Profile" at bounding box center [723, 224] width 1446 height 898
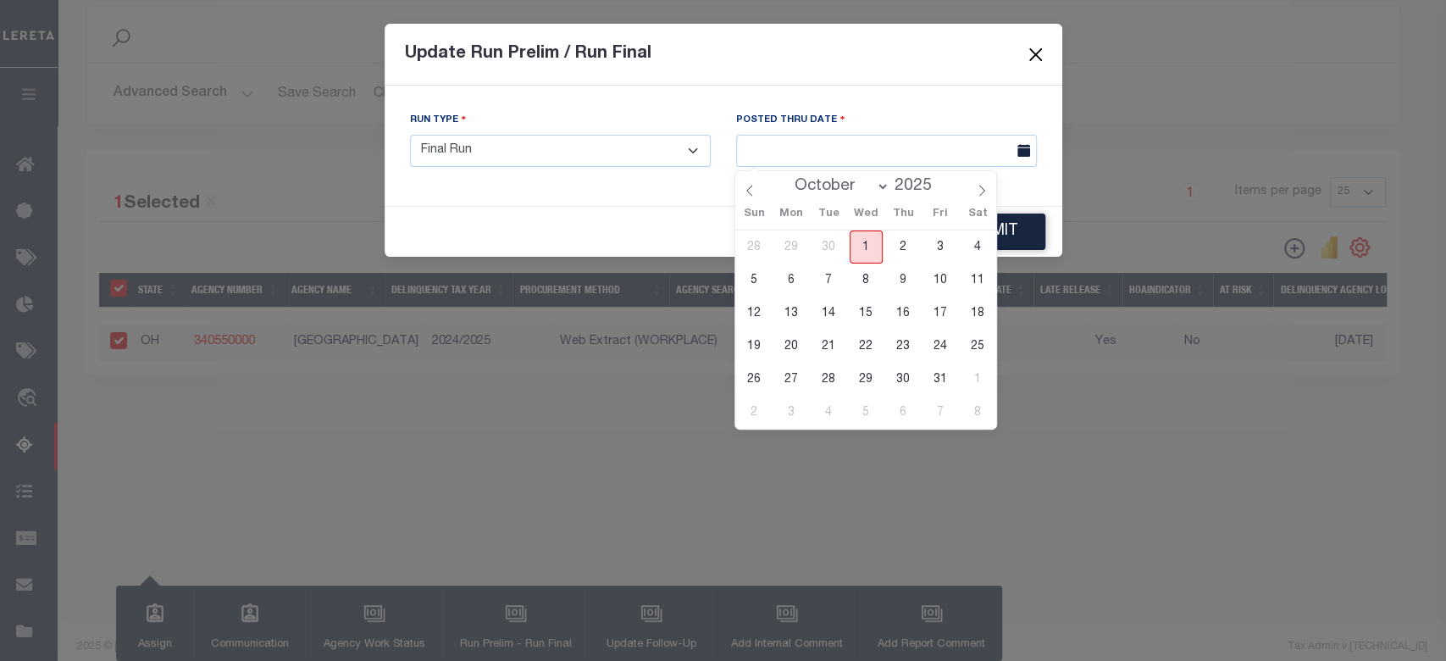
click at [871, 247] on span "1" at bounding box center [865, 246] width 33 height 33
type input "[DATE]"
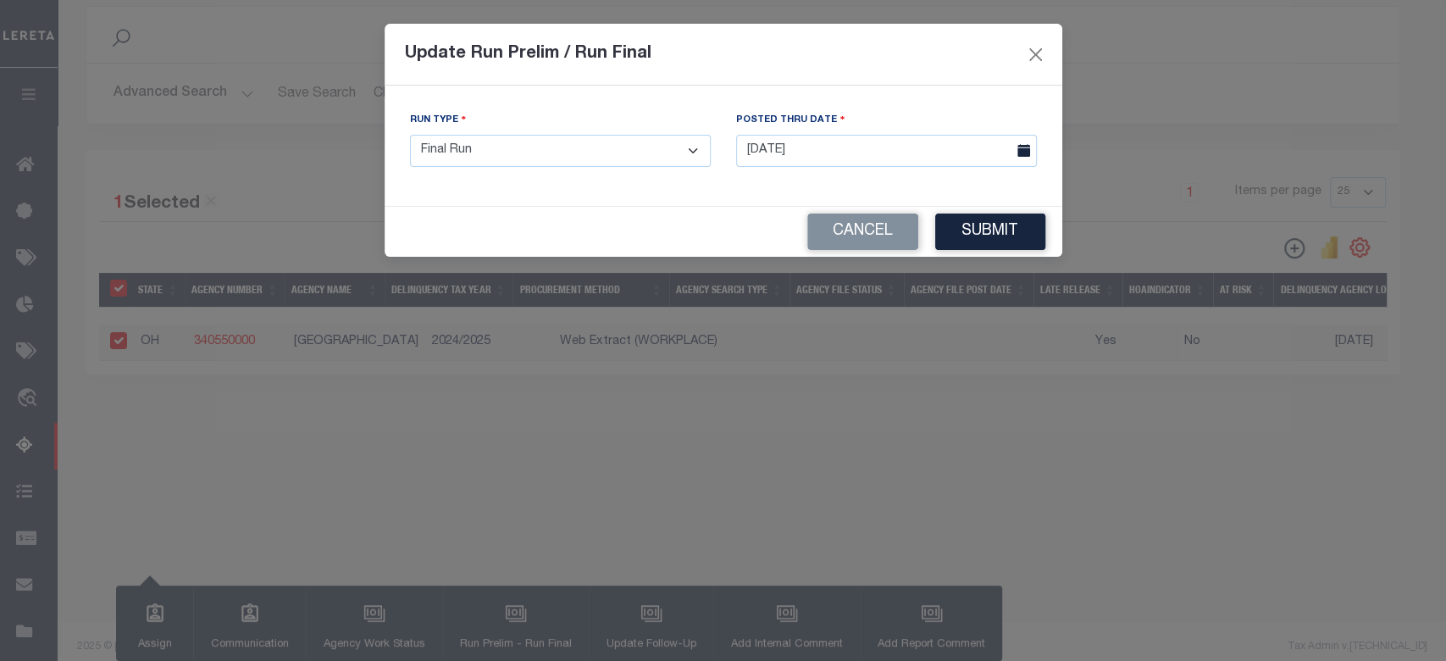
click at [993, 220] on button "Submit" at bounding box center [990, 231] width 110 height 36
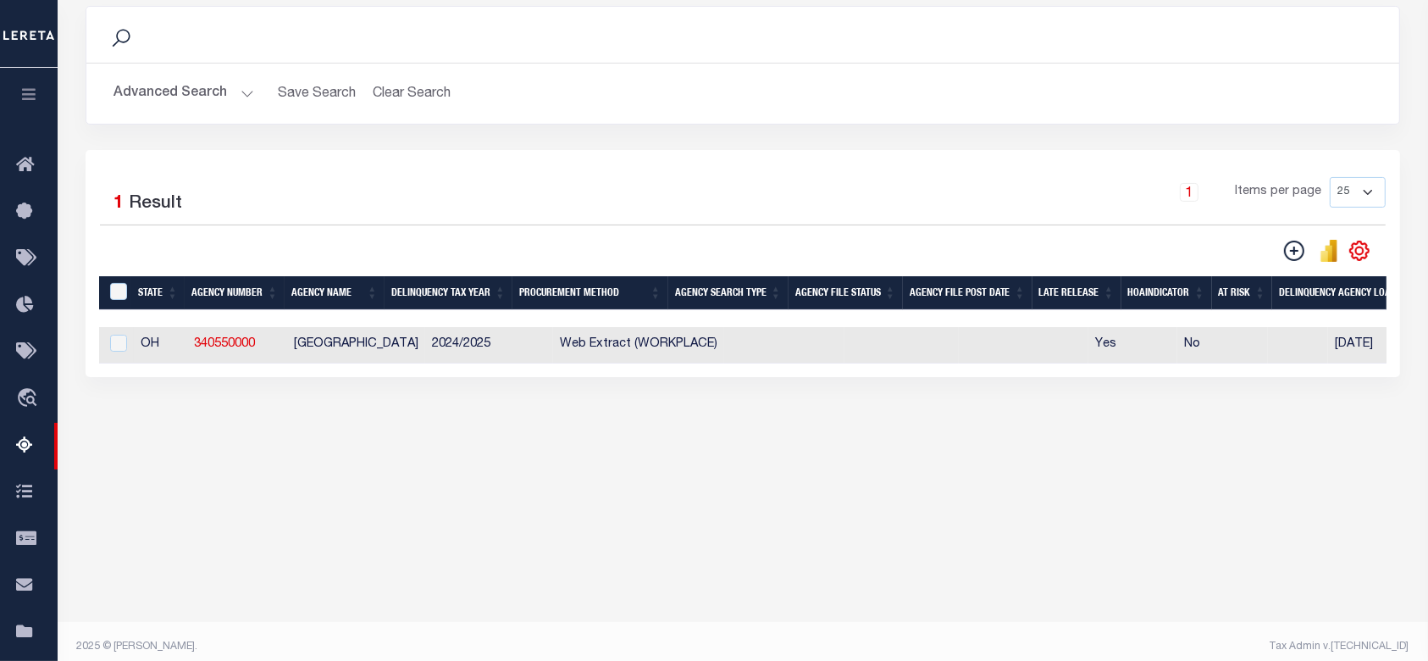
click at [581, 545] on body "Home Tax Amount Reporting Queue Profile" at bounding box center [714, 224] width 1428 height 898
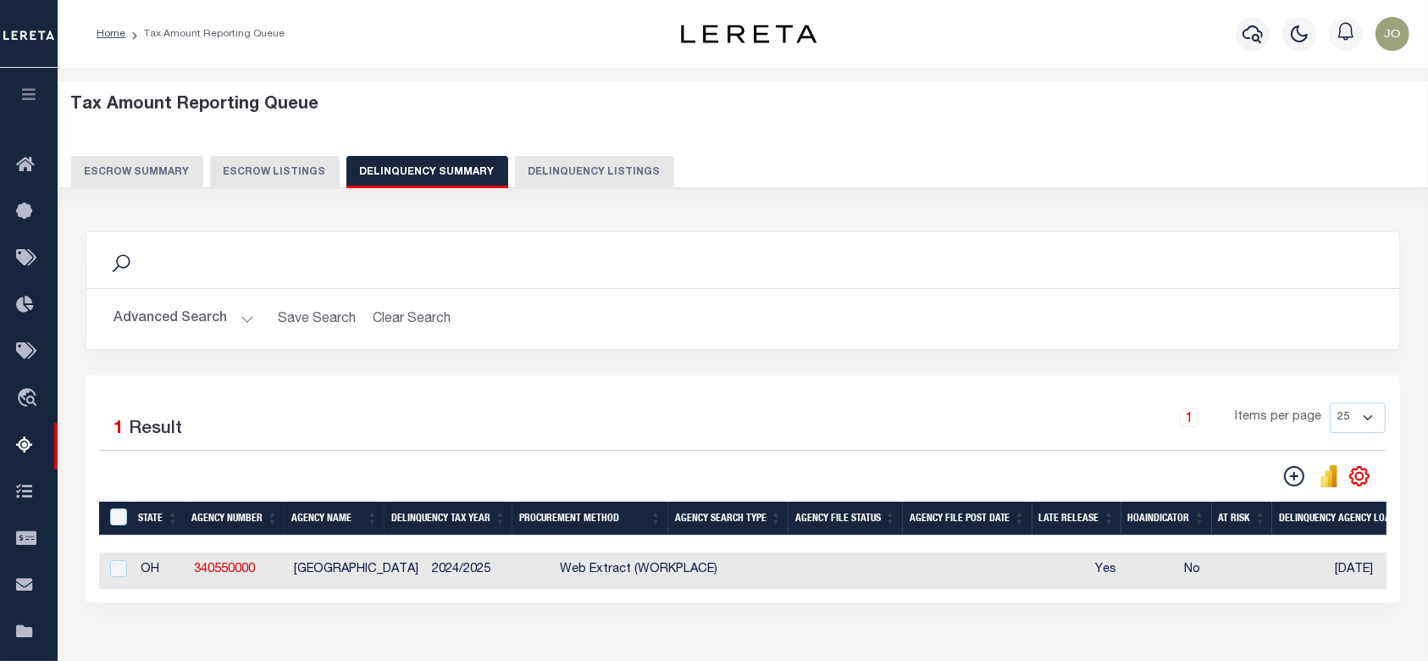
click at [203, 312] on button "Advanced Search" at bounding box center [183, 318] width 141 height 33
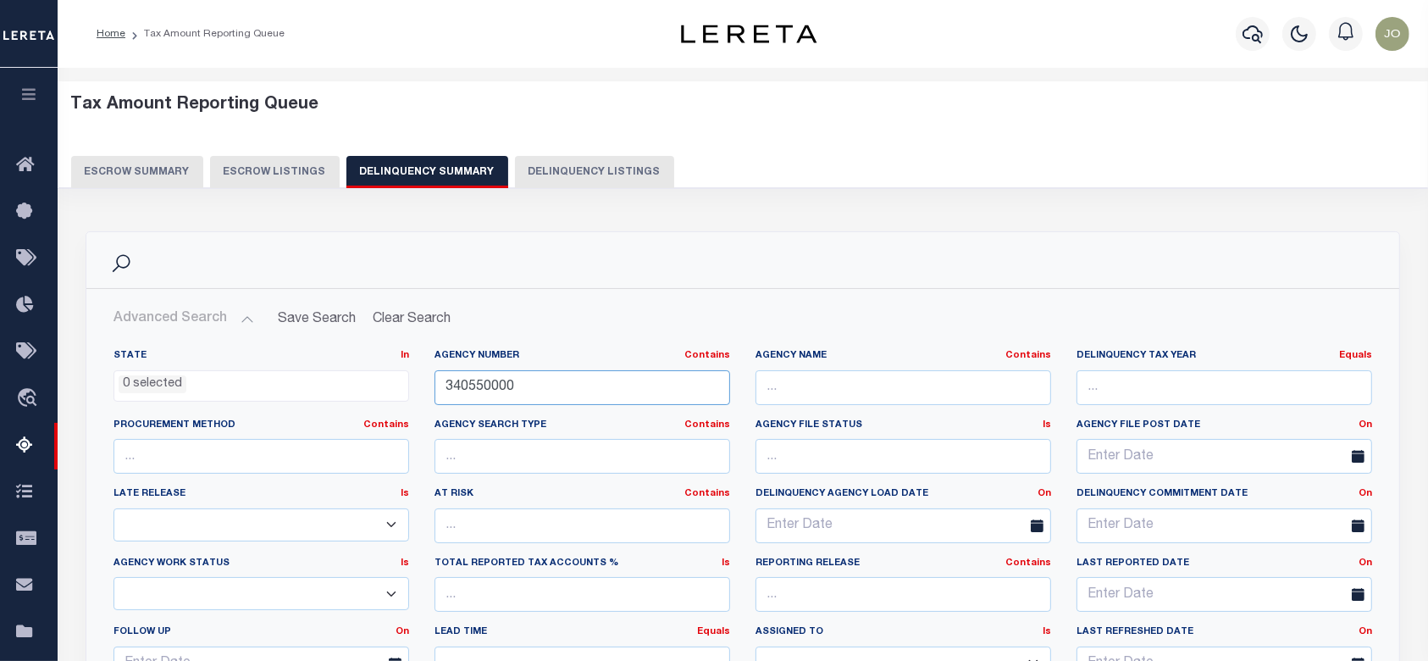
click at [549, 396] on input "340550000" at bounding box center [582, 387] width 296 height 35
click at [547, 396] on input "340550000" at bounding box center [582, 387] width 296 height 35
click at [546, 396] on input "340550000" at bounding box center [582, 387] width 296 height 35
click at [1243, 119] on div "Tax Amount Reporting Queue Escrow Summary Escrow Listings Delinquency Summary" at bounding box center [743, 141] width 1344 height 93
click at [563, 372] on input "340550000" at bounding box center [582, 387] width 296 height 35
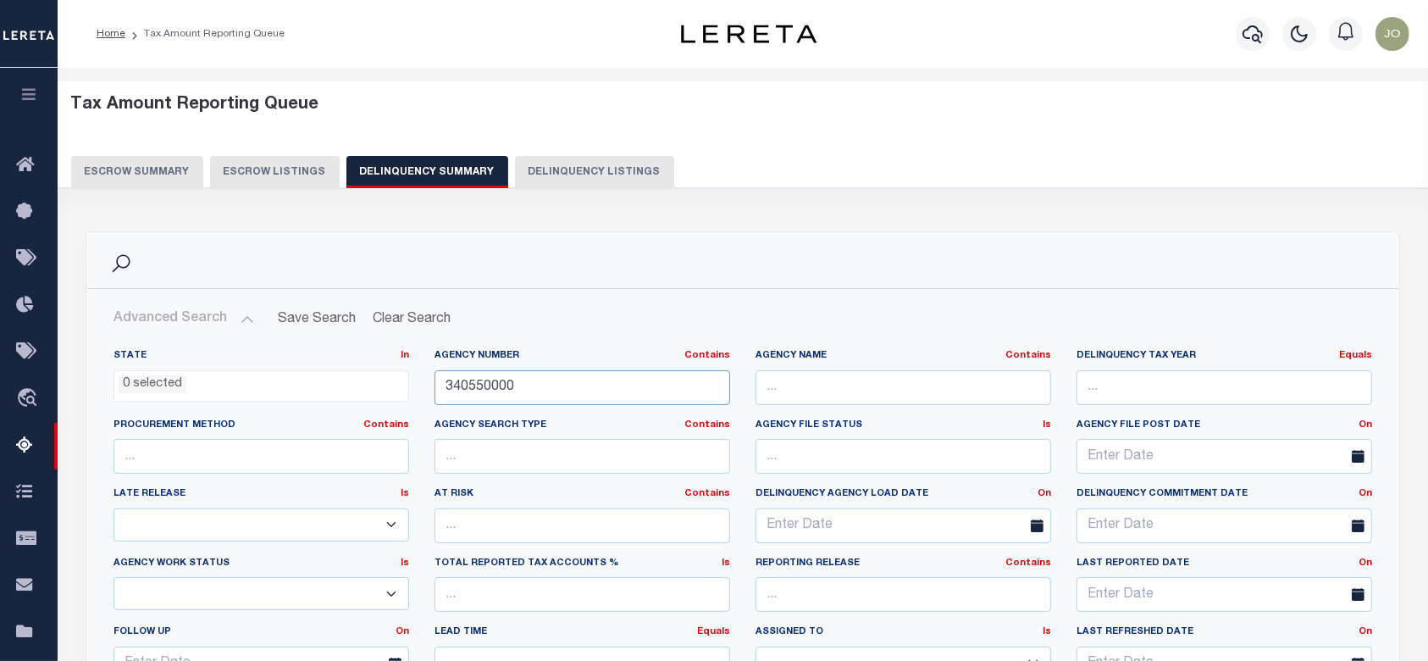
click at [563, 372] on input "340550000" at bounding box center [582, 387] width 296 height 35
paste input "10480405"
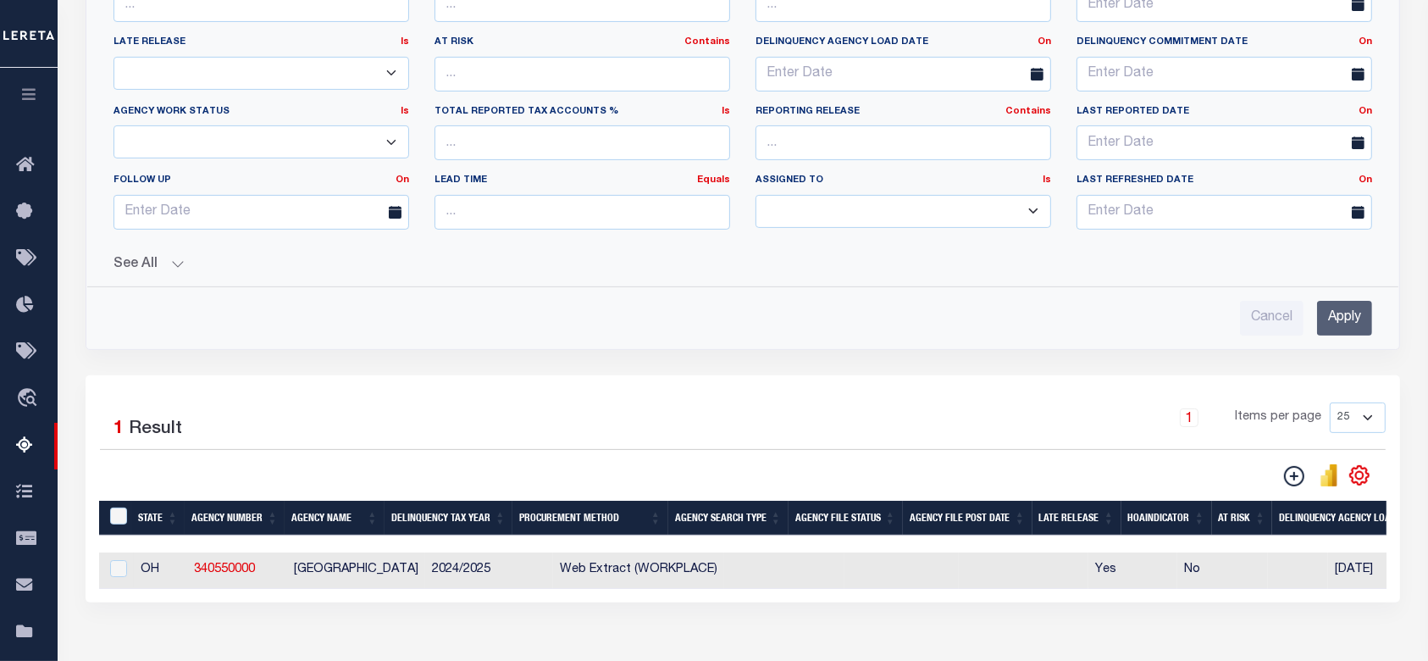
type input "310480405"
click at [1339, 322] on input "Apply" at bounding box center [1344, 318] width 55 height 35
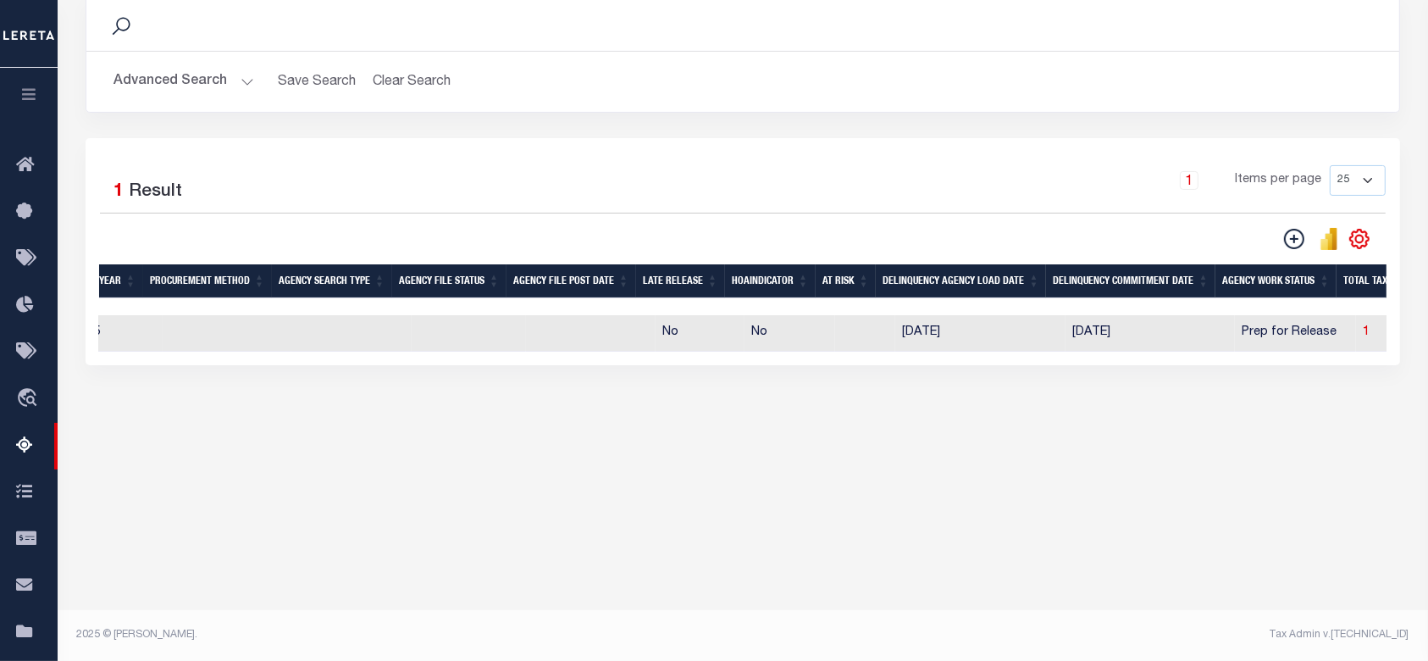
scroll to position [0, 542]
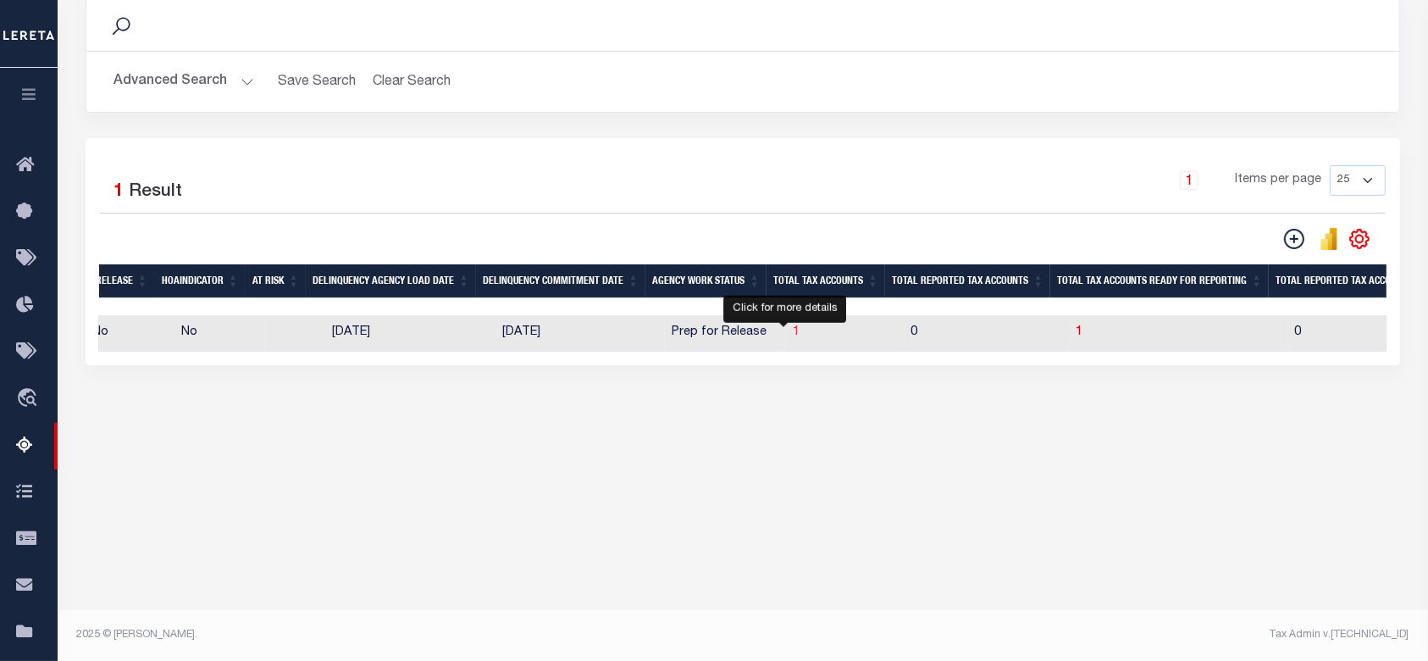
click at [793, 331] on span "1" at bounding box center [796, 332] width 7 height 12
select select "100"
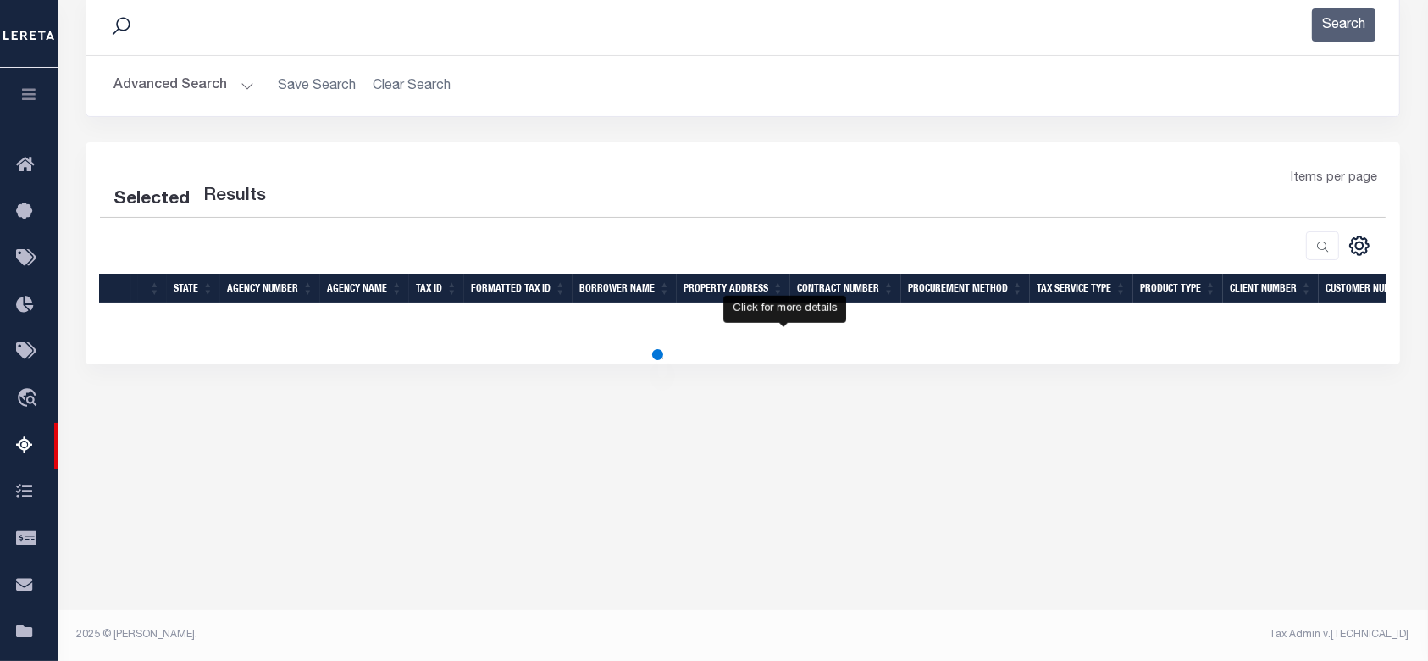
select select "100"
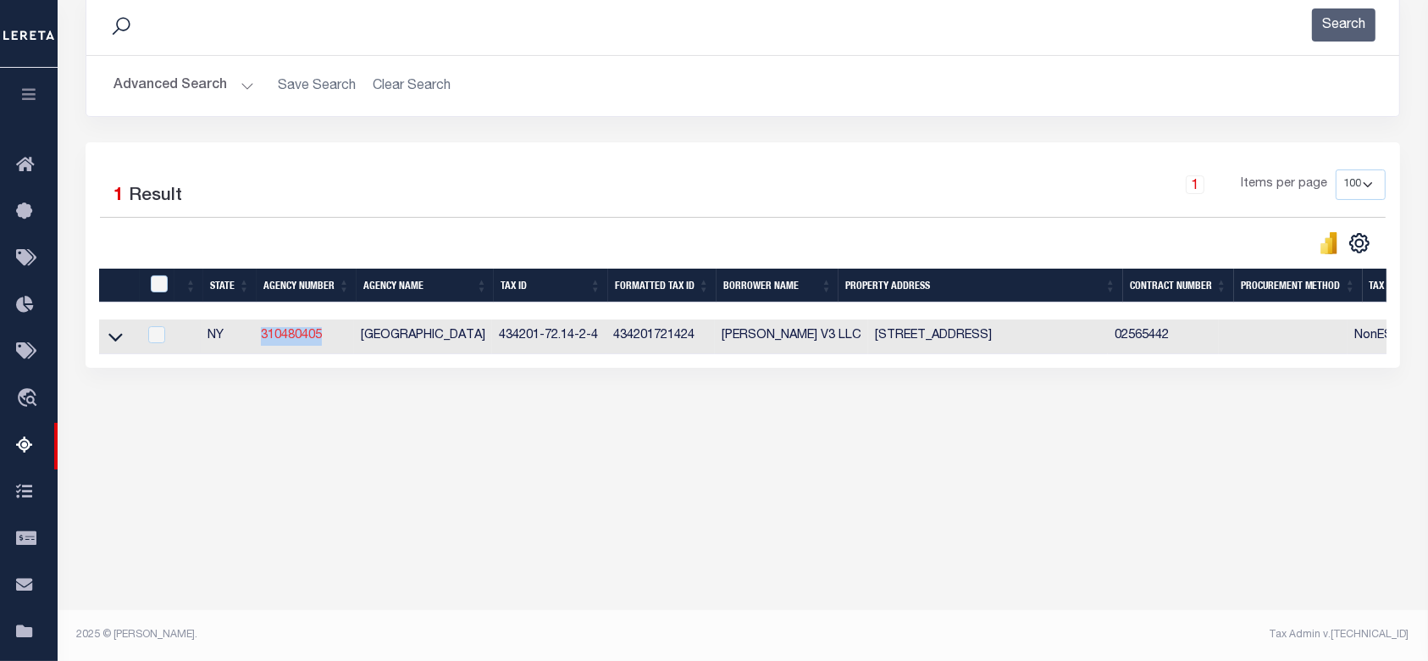
drag, startPoint x: 332, startPoint y: 340, endPoint x: 264, endPoint y: 337, distance: 67.8
click at [264, 337] on td "310480405" at bounding box center [304, 336] width 100 height 35
checkbox input "true"
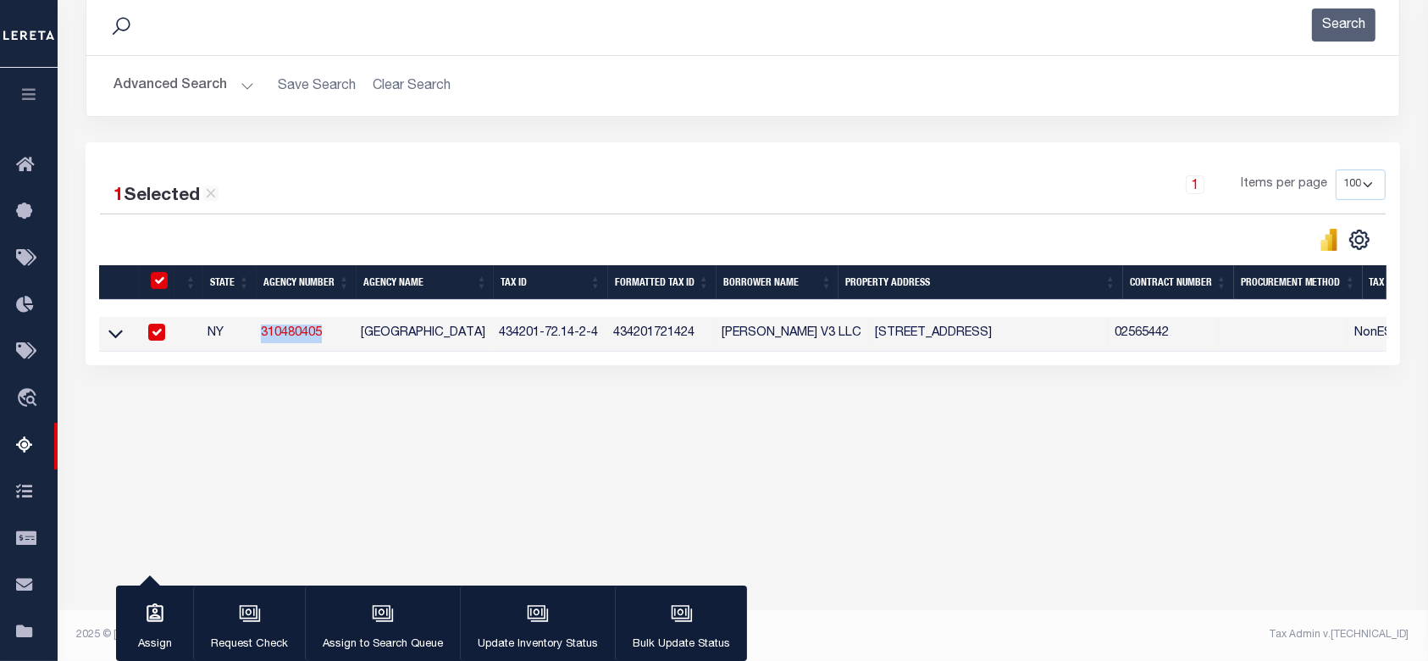
copy link "310480405"
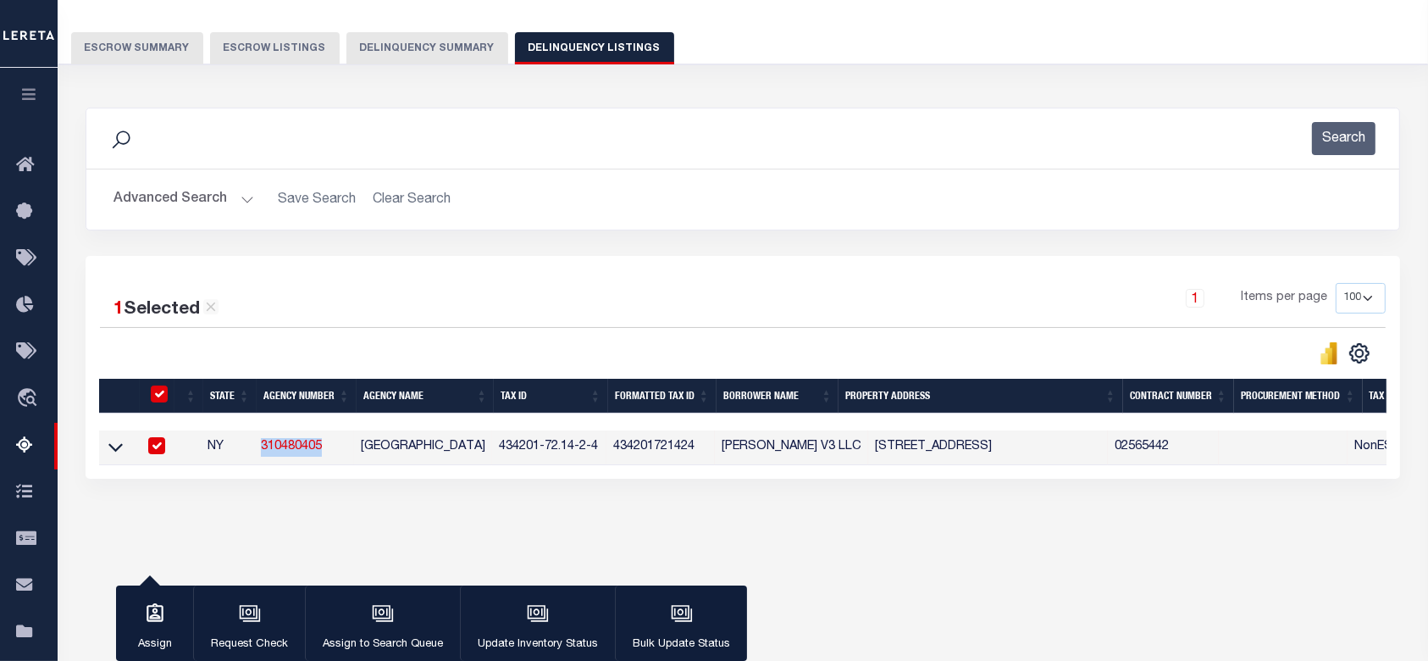
copy link "310480405"
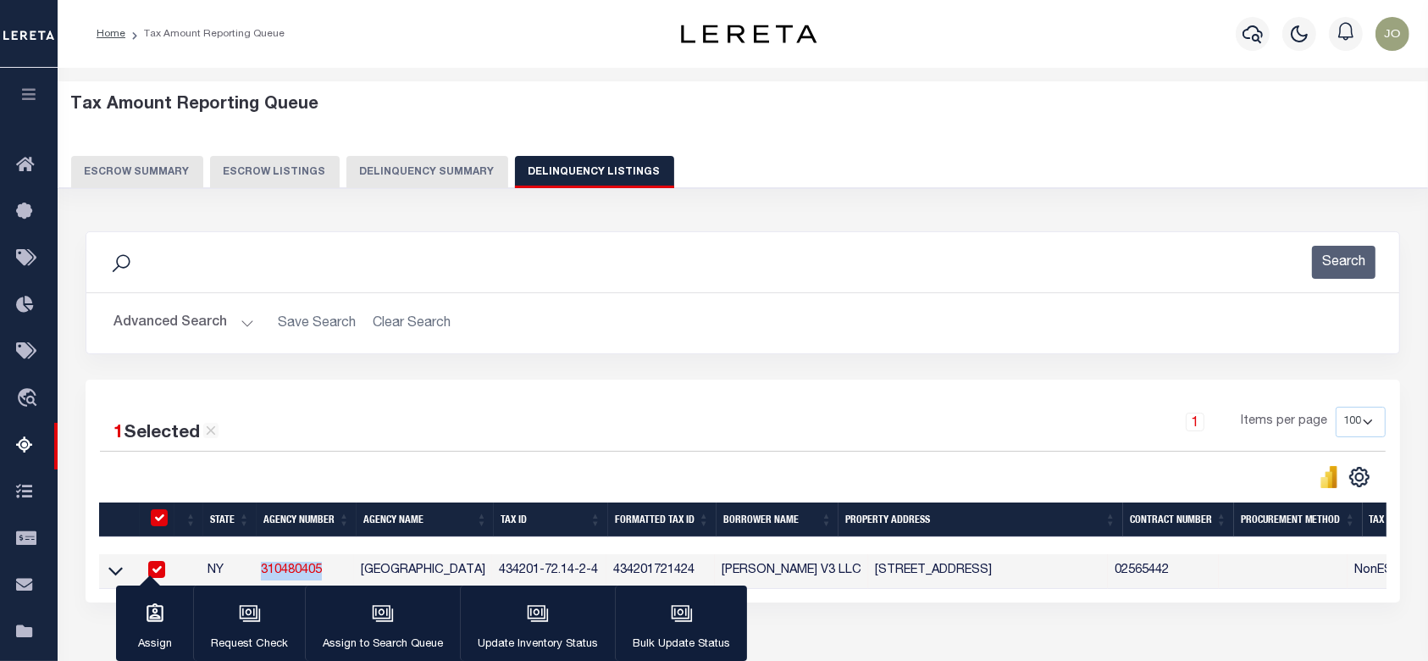
click at [427, 158] on button "Delinquency Summary" at bounding box center [427, 172] width 162 height 32
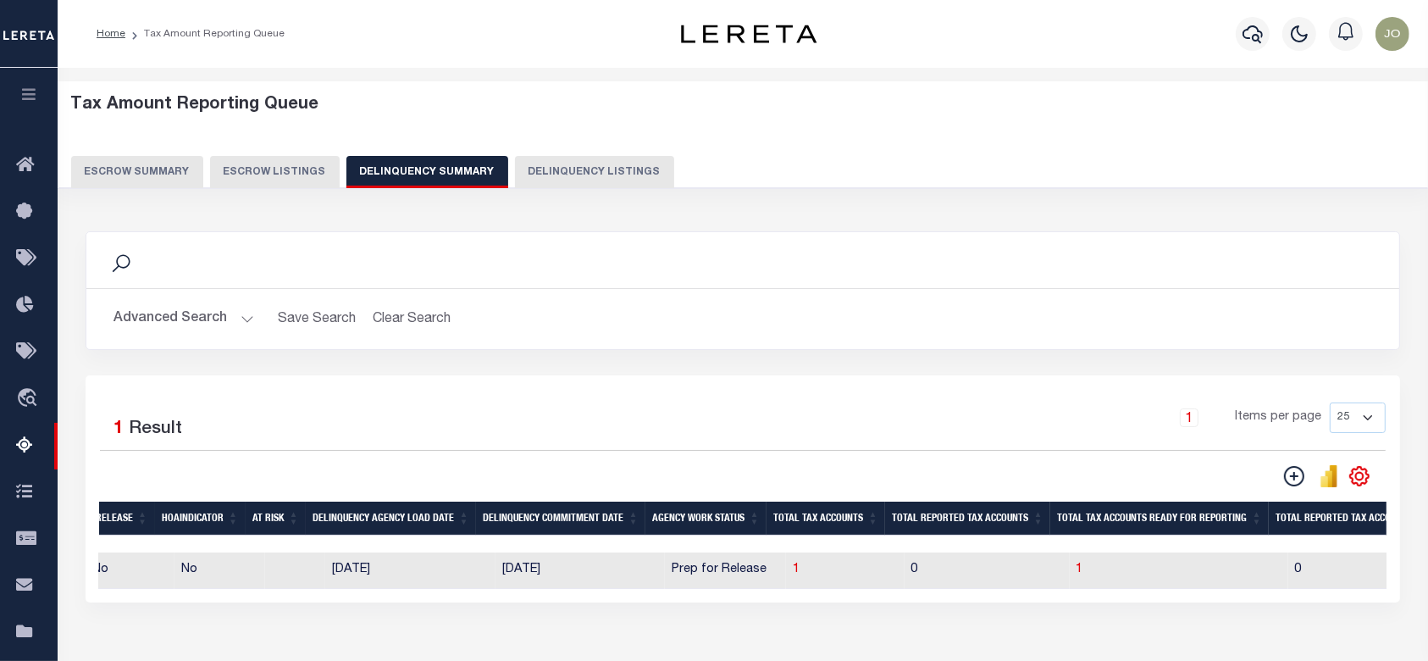
click at [197, 317] on button "Advanced Search" at bounding box center [183, 318] width 141 height 33
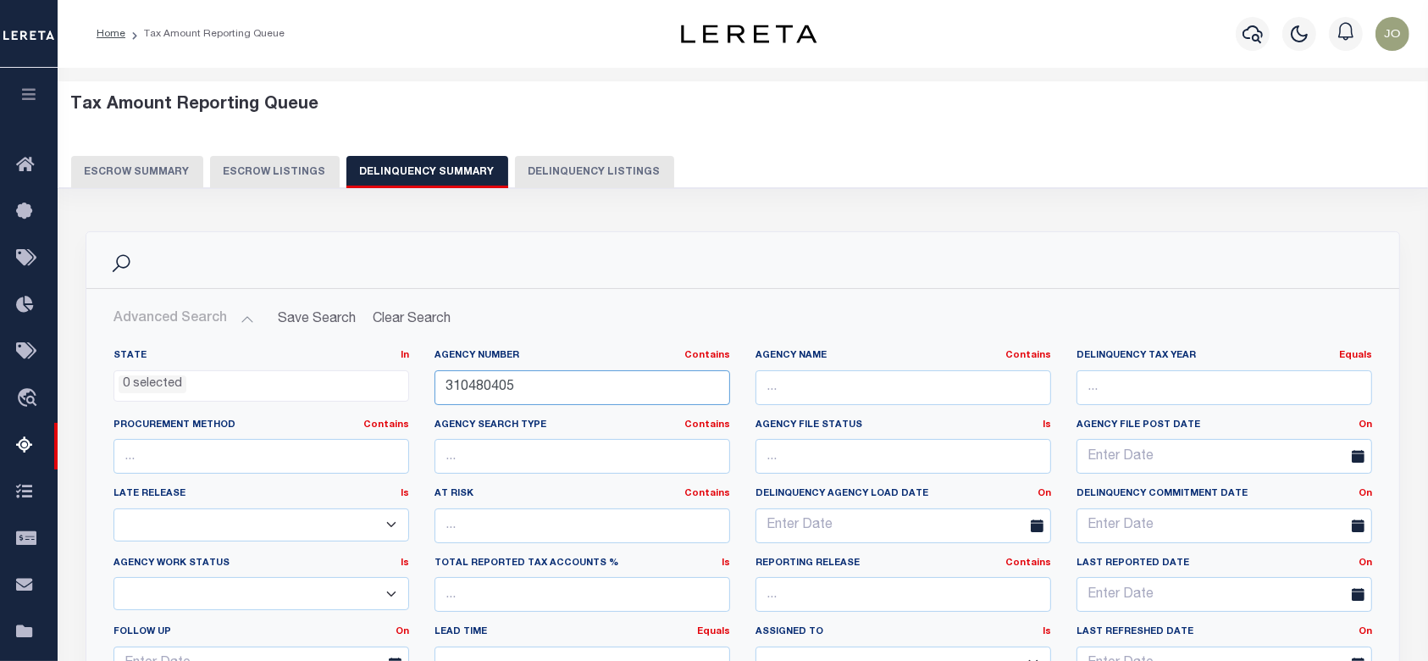
click at [557, 390] on input "310480405" at bounding box center [582, 387] width 296 height 35
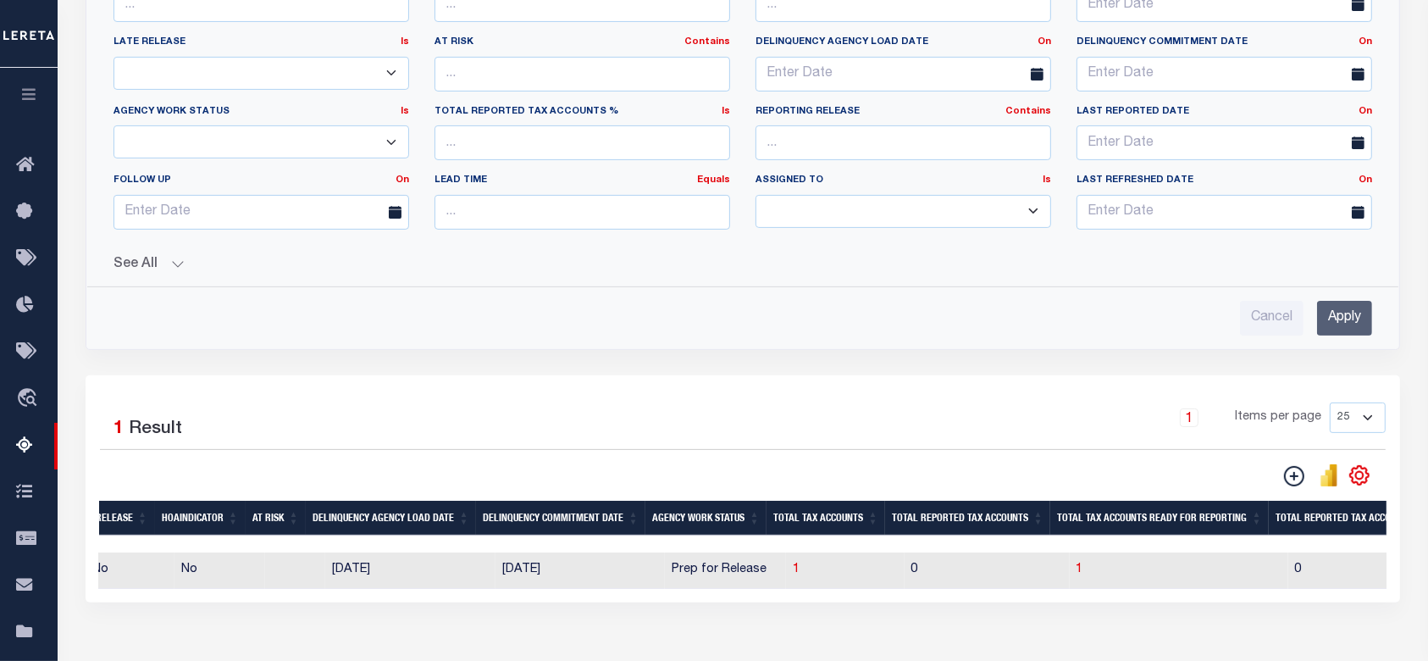
click at [1356, 312] on input "Apply" at bounding box center [1344, 318] width 55 height 35
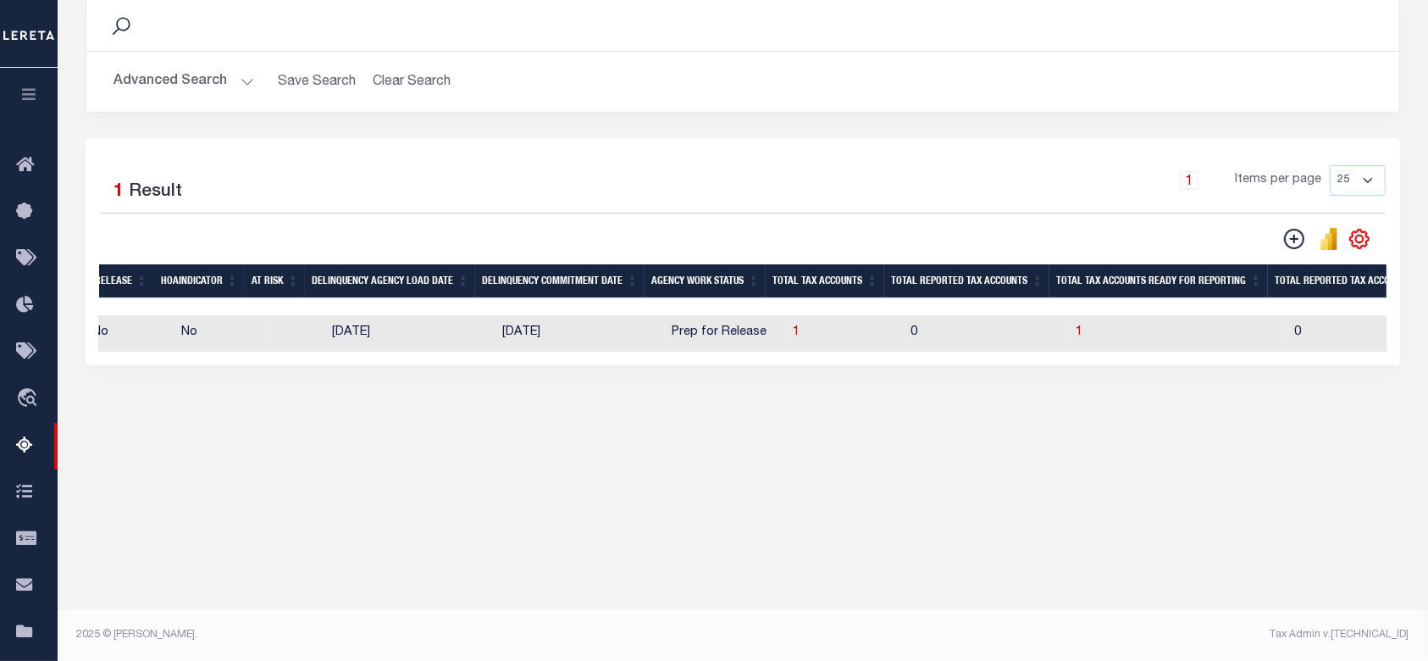
click at [377, 365] on div "1 Selected 1 Result 1 Items per page 25 100 200 500 1000" at bounding box center [743, 251] width 1314 height 227
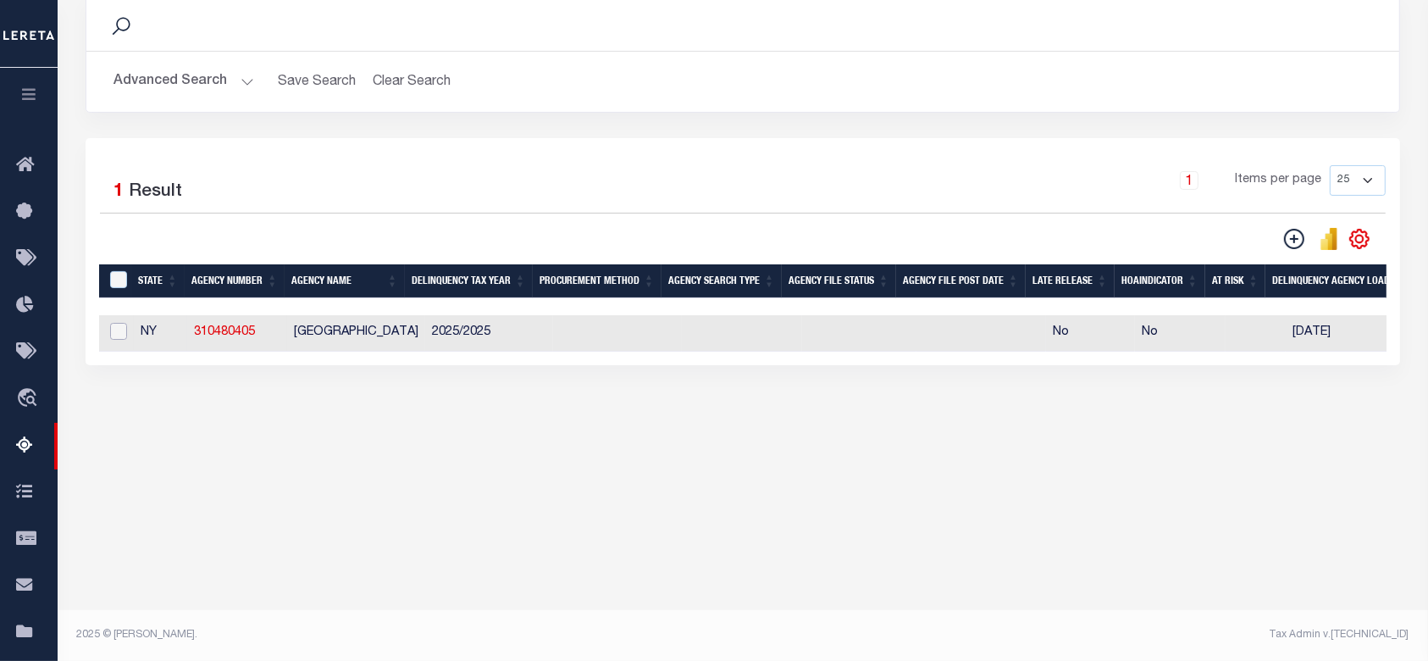
click at [121, 336] on input "checkbox" at bounding box center [118, 331] width 17 height 17
checkbox input "true"
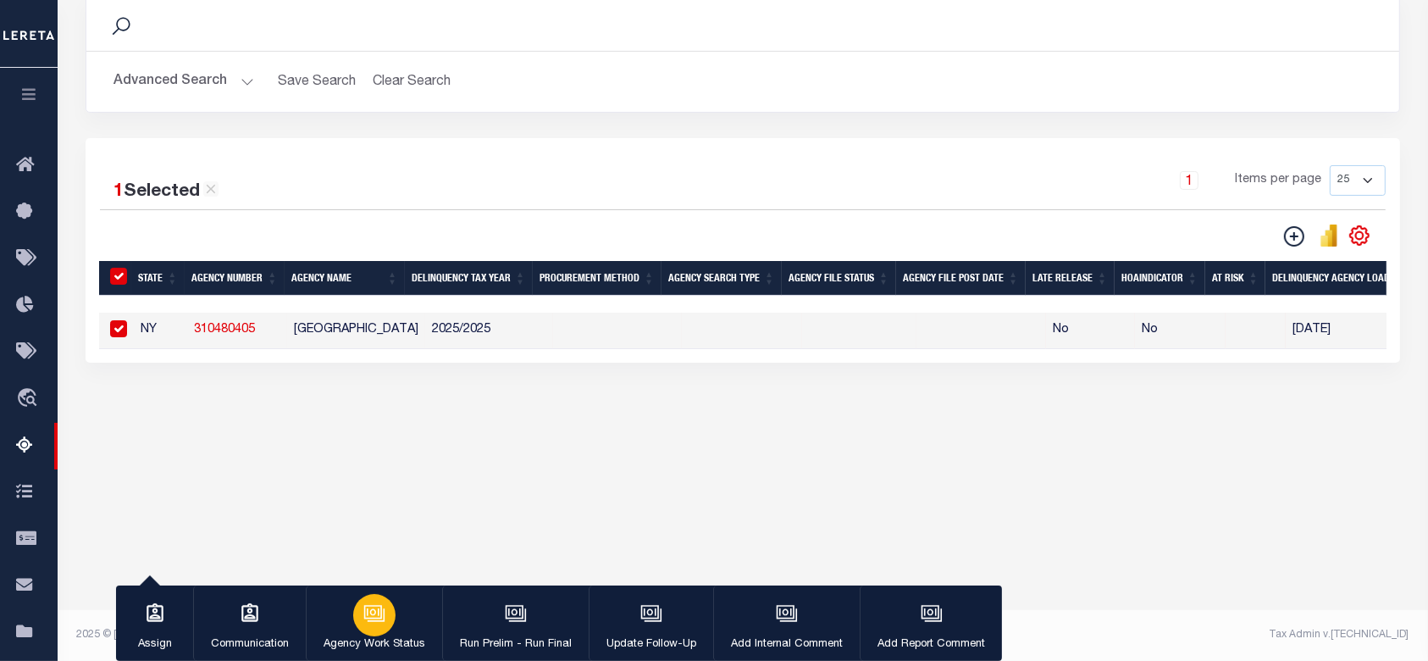
click at [363, 612] on icon "button" at bounding box center [374, 613] width 22 height 22
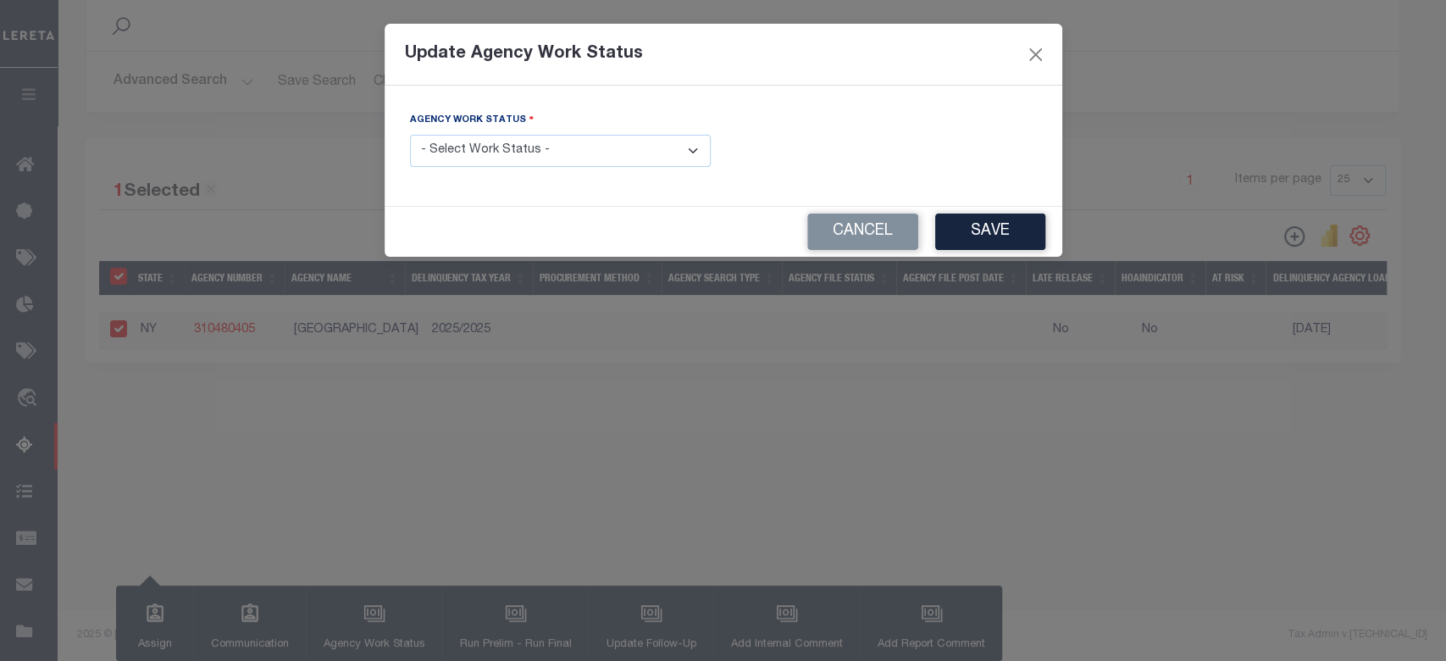
drag, startPoint x: 539, startPoint y: 141, endPoint x: 536, endPoint y: 155, distance: 13.8
click at [539, 141] on select "- Select Work Status - In Progress Pending Agency Follow-up Pending QC Ready fo…" at bounding box center [560, 151] width 301 height 33
select select "6"
click at [410, 135] on select "- Select Work Status - In Progress Pending Agency Follow-up Pending QC Ready fo…" at bounding box center [560, 151] width 301 height 33
click at [959, 231] on button "Save" at bounding box center [990, 231] width 110 height 36
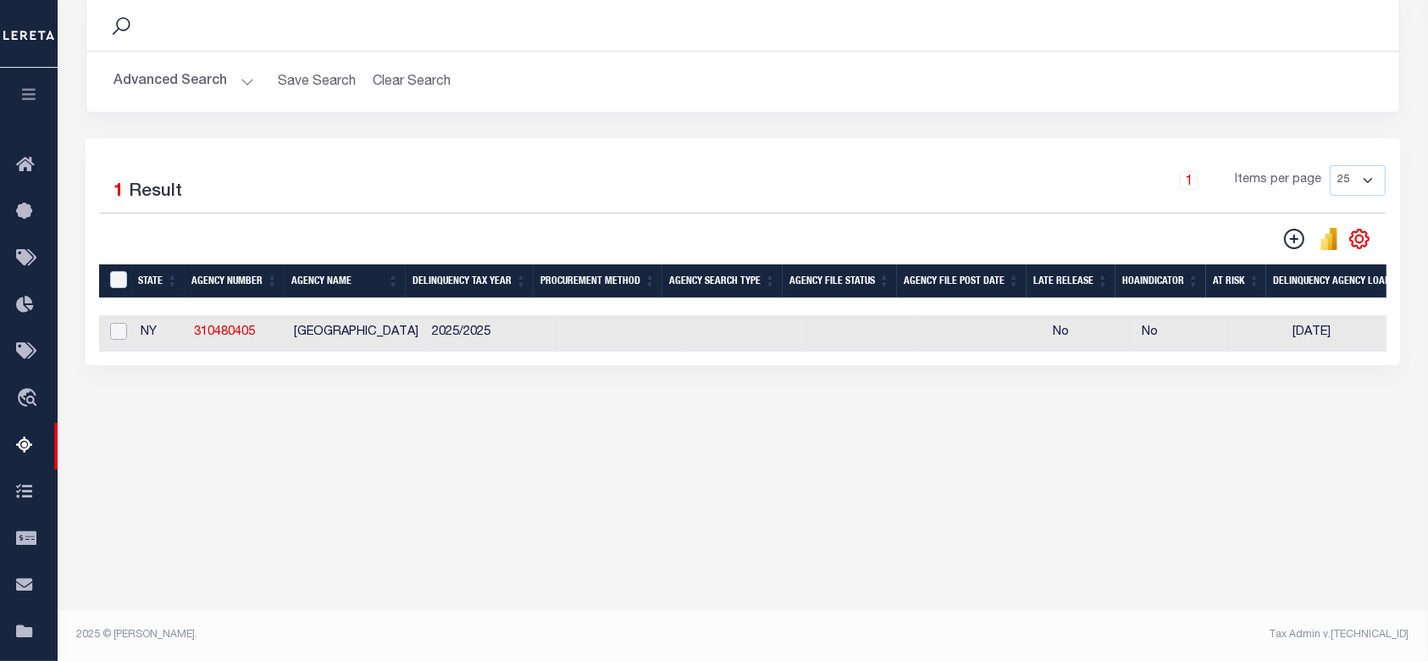
click at [120, 335] on input "checkbox" at bounding box center [118, 331] width 17 height 17
checkbox input "true"
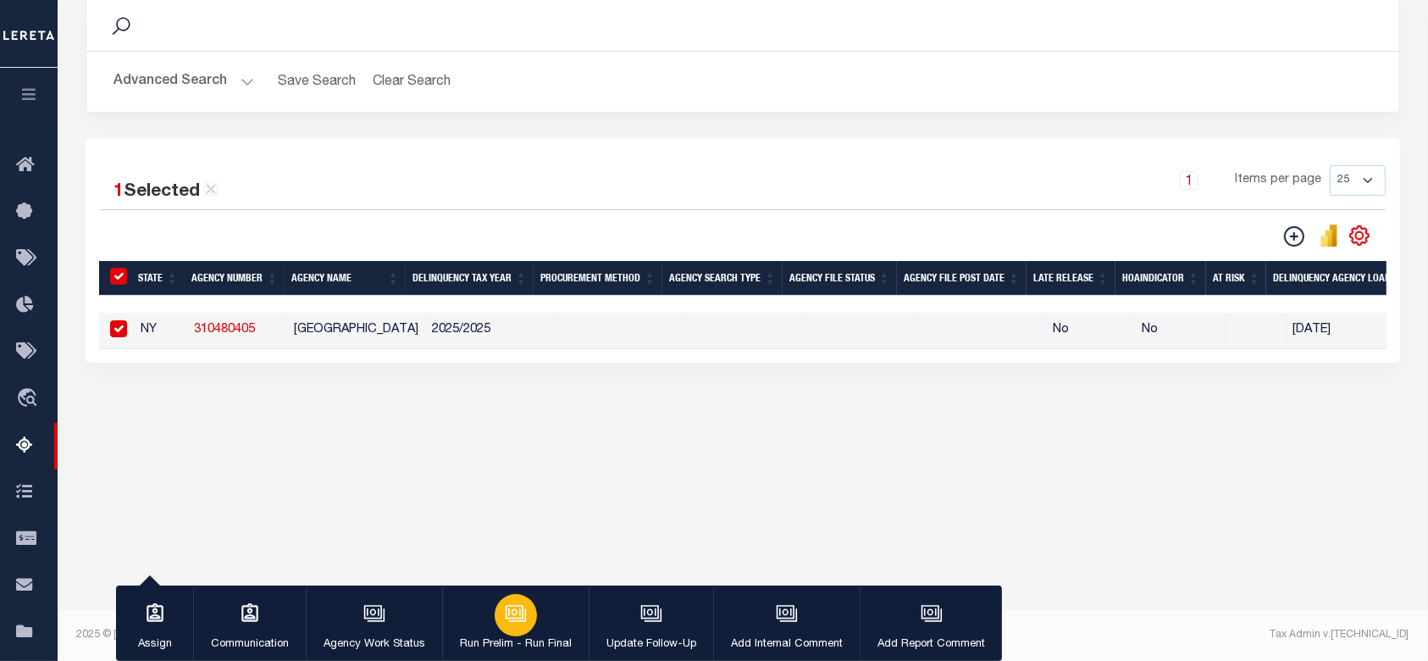
click at [510, 617] on icon "button" at bounding box center [516, 613] width 22 height 22
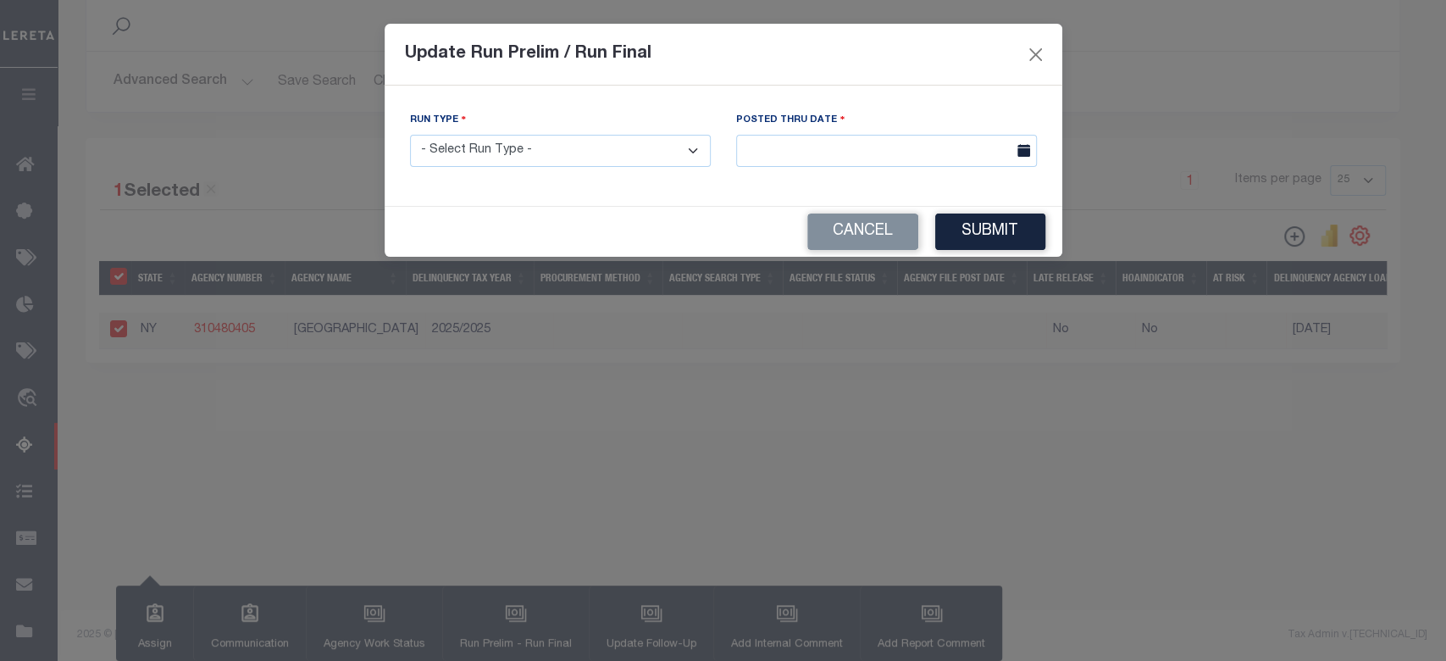
click at [623, 155] on select "- Select Run Type - Prelim Run Final Run" at bounding box center [560, 151] width 301 height 33
select select "F"
click at [410, 135] on select "- Select Run Type - Prelim Run Final Run" at bounding box center [560, 151] width 301 height 33
click at [893, 140] on input "text" at bounding box center [886, 151] width 301 height 33
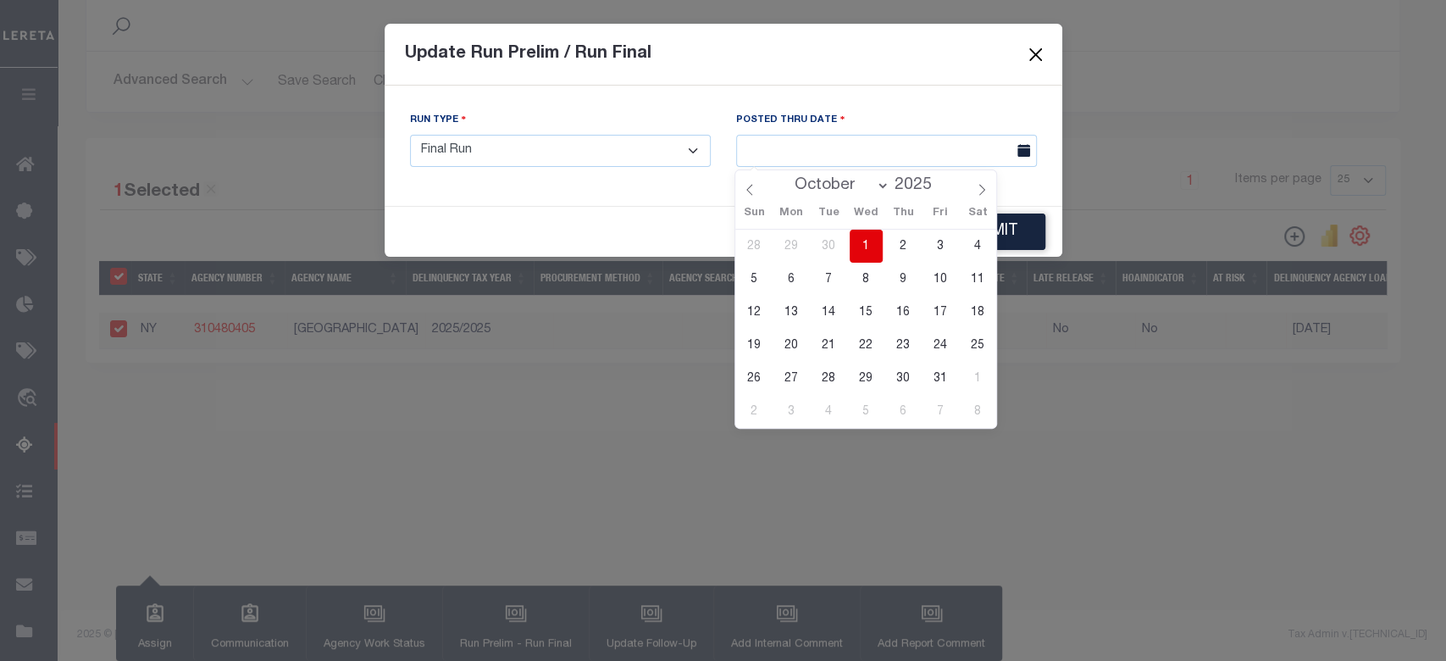
click at [871, 234] on span "1" at bounding box center [865, 245] width 33 height 33
type input "[DATE]"
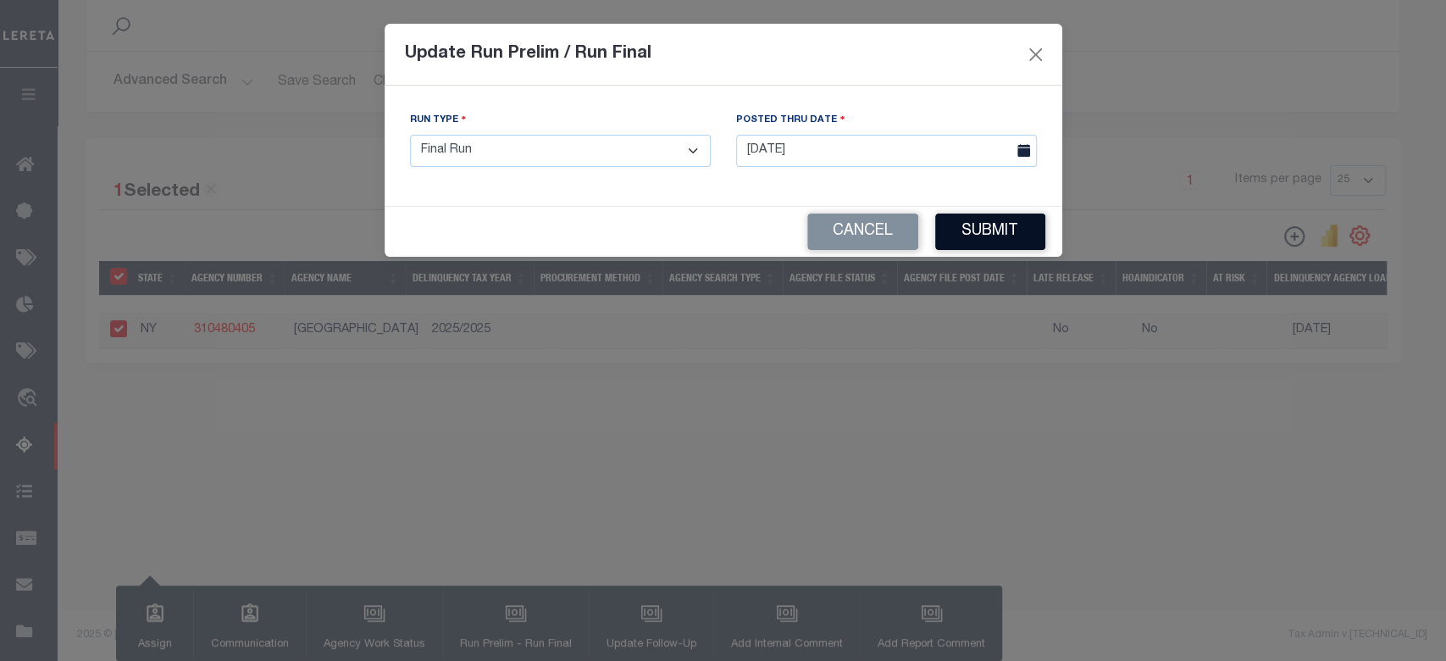
click at [1020, 229] on button "Submit" at bounding box center [990, 231] width 110 height 36
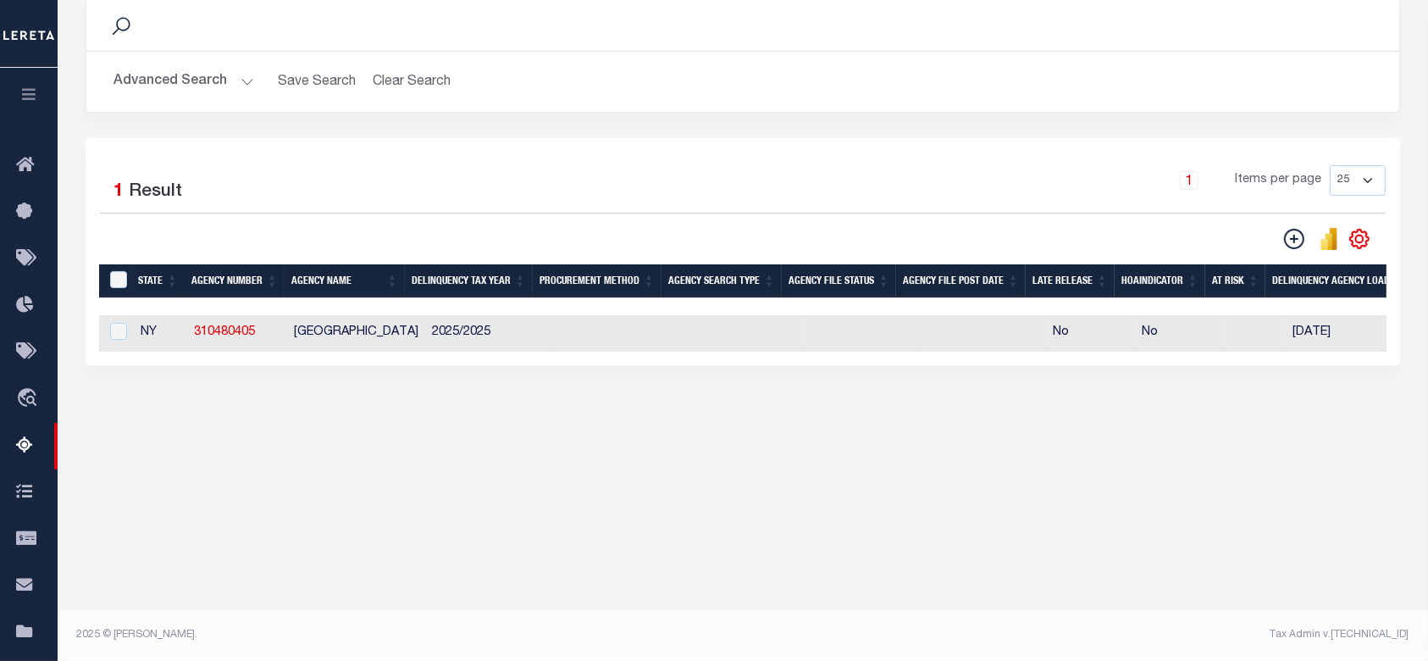
click at [887, 416] on div "Data sync process is currently running, you may face some response delays. Sear…" at bounding box center [743, 196] width 1337 height 439
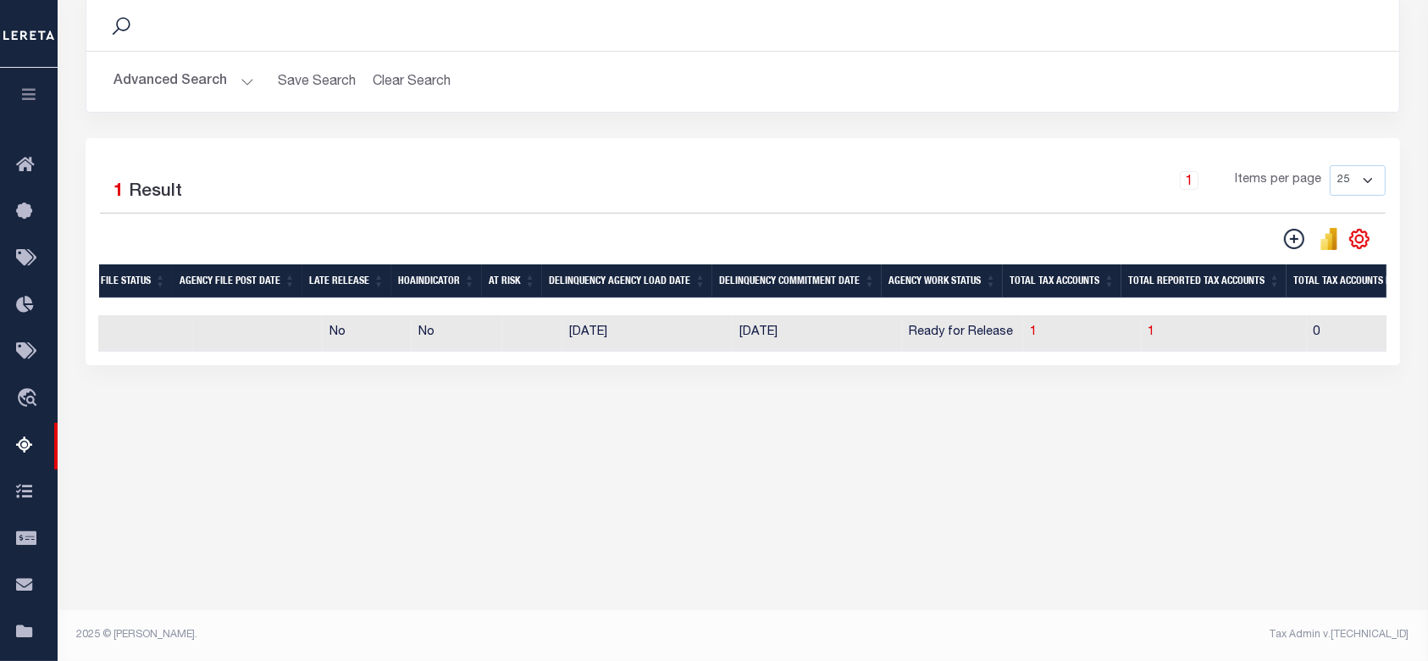
scroll to position [0, 611]
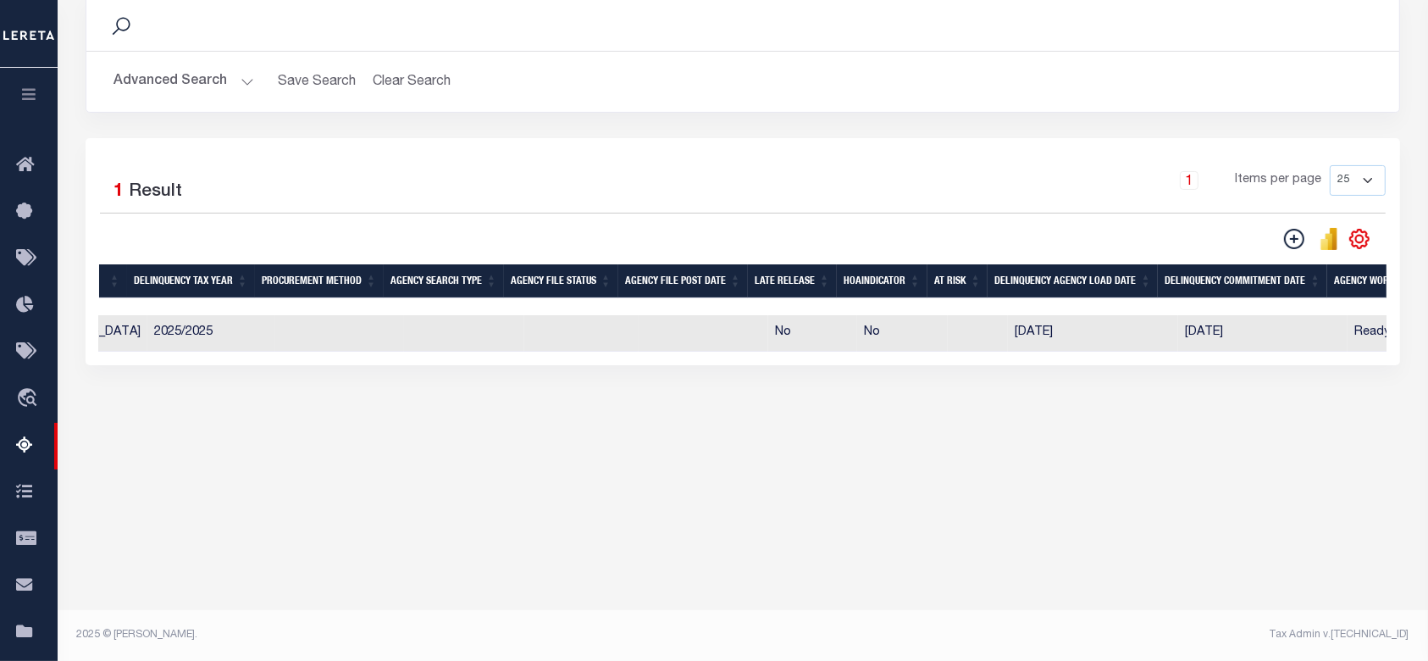
drag, startPoint x: 597, startPoint y: 364, endPoint x: 454, endPoint y: 357, distance: 143.3
click at [454, 357] on div "1 Selected 1 Result 1 Items per page 25 100 200 500 1000" at bounding box center [743, 251] width 1314 height 227
